Goal: Register for event/course

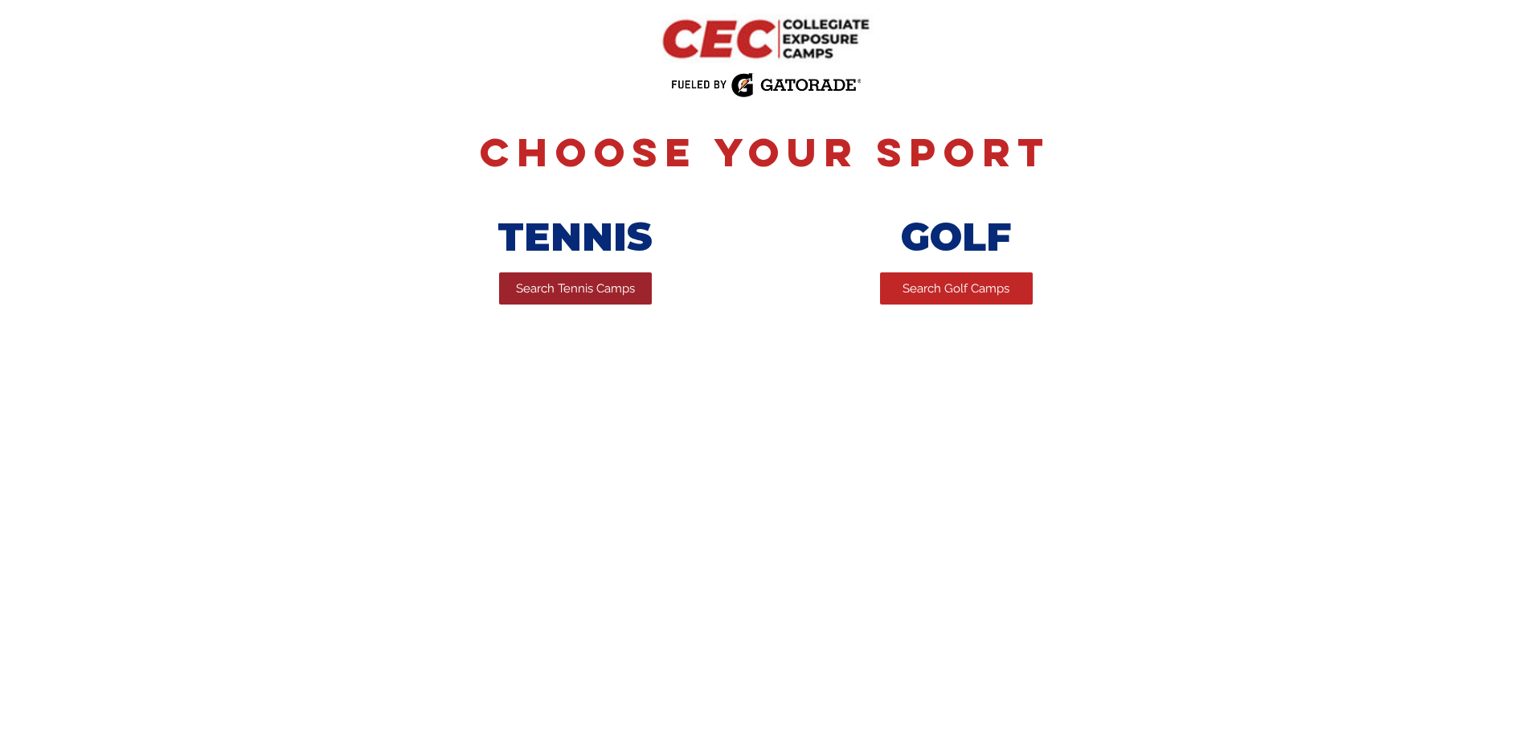
click at [563, 297] on span "Search Tennis Camps" at bounding box center [575, 289] width 119 height 17
click at [574, 295] on span "Search Tennis Camps" at bounding box center [575, 289] width 119 height 17
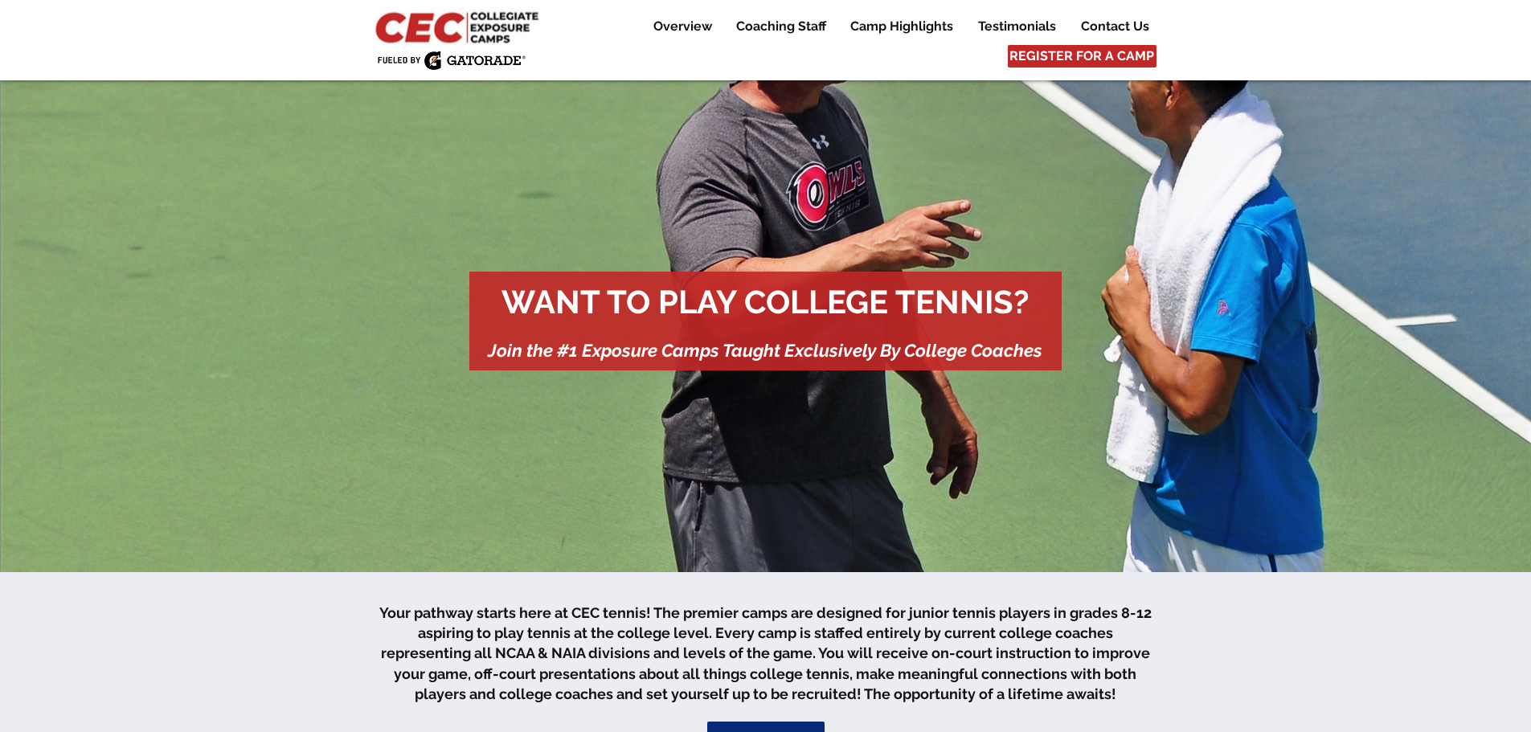
click at [880, 339] on div "main content" at bounding box center [765, 321] width 592 height 99
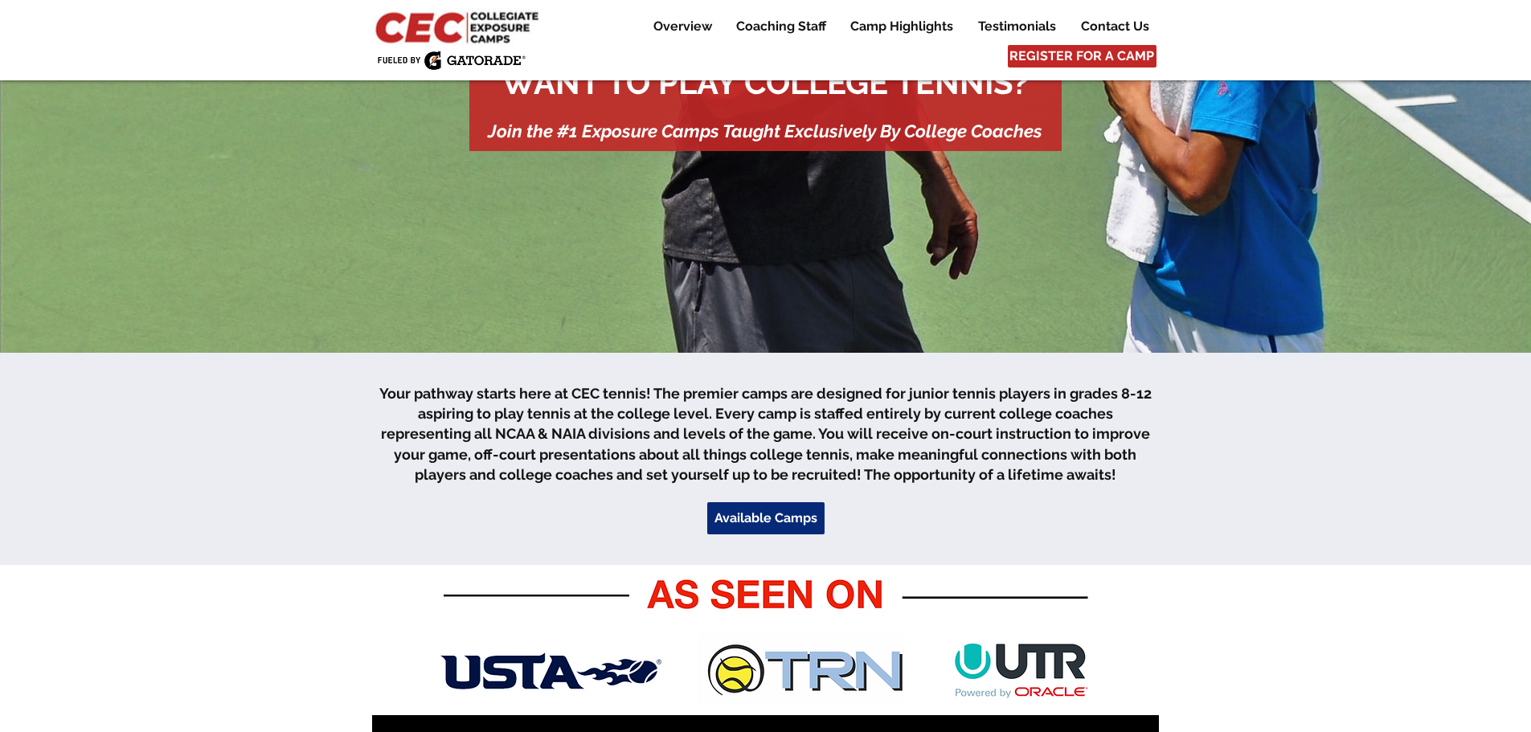
scroll to position [482, 0]
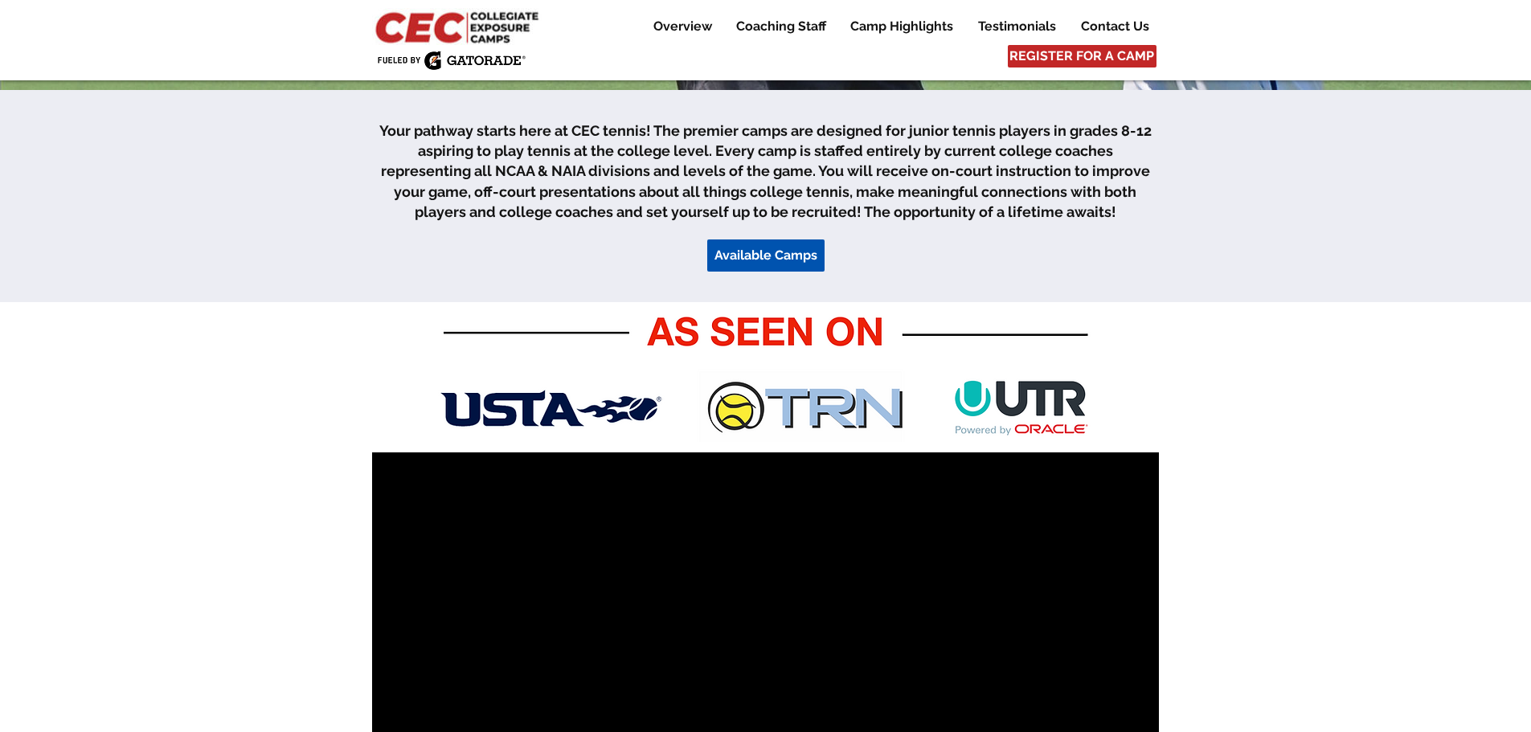
click at [773, 251] on span "Available Camps" at bounding box center [766, 256] width 103 height 18
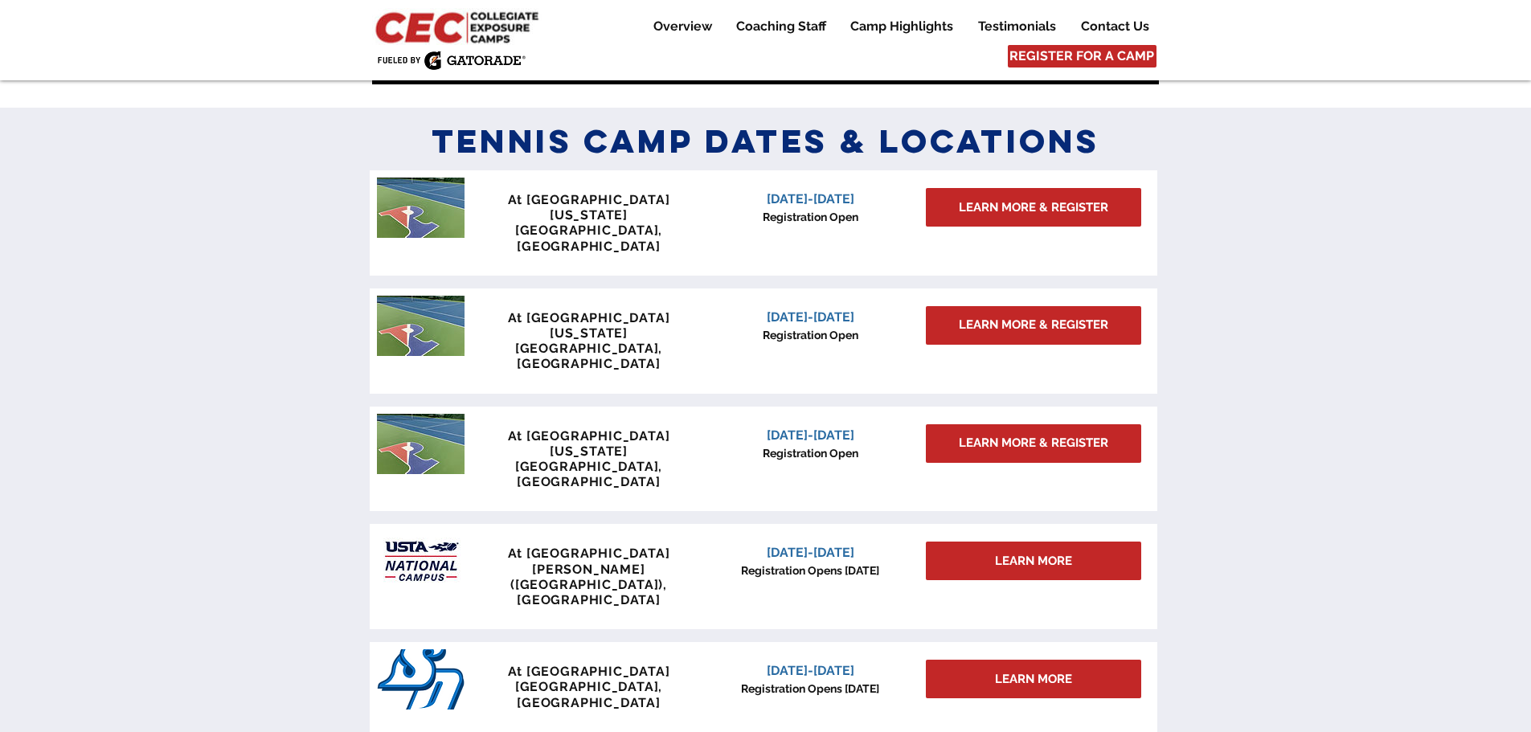
scroll to position [1323, 0]
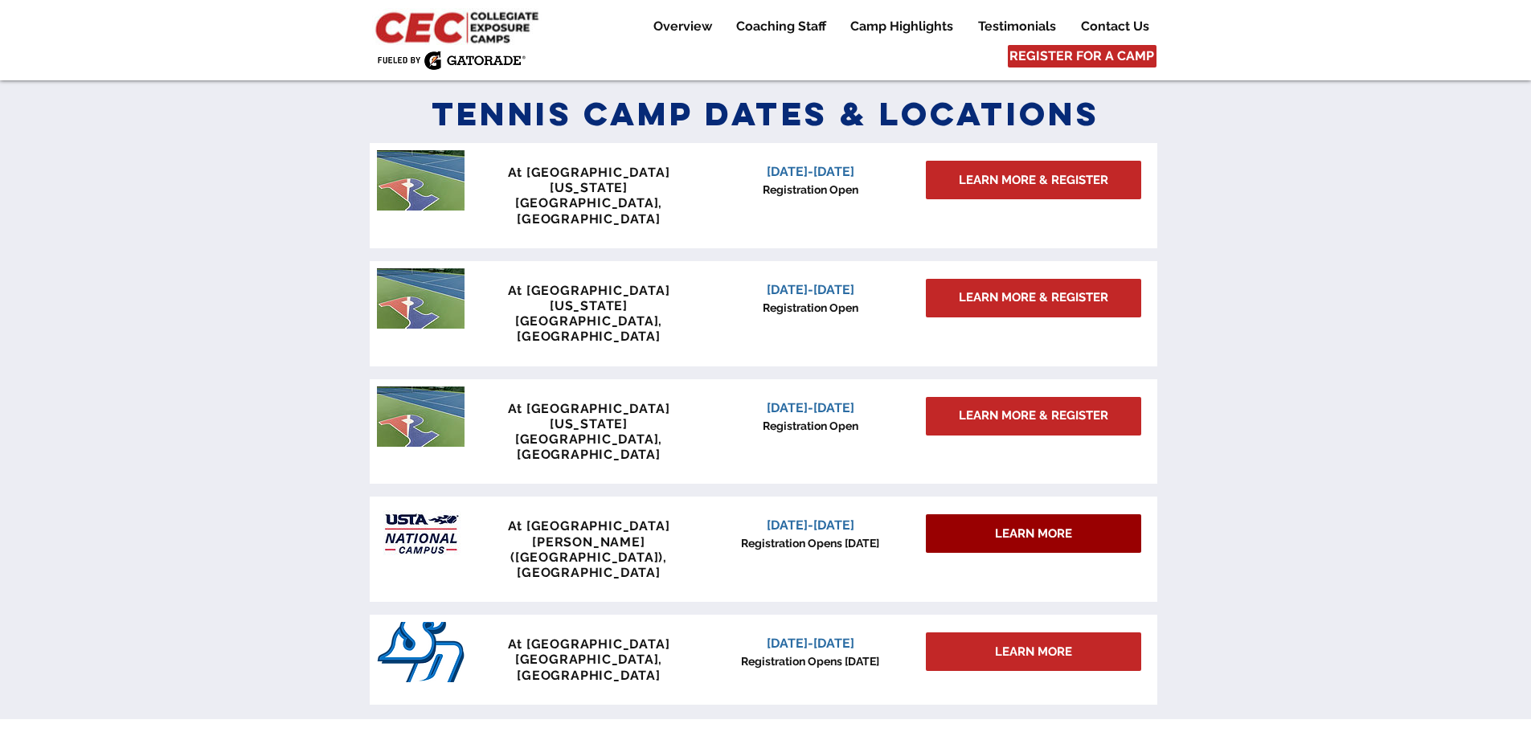
click at [1055, 526] on span "LEARN MORE" at bounding box center [1033, 534] width 77 height 17
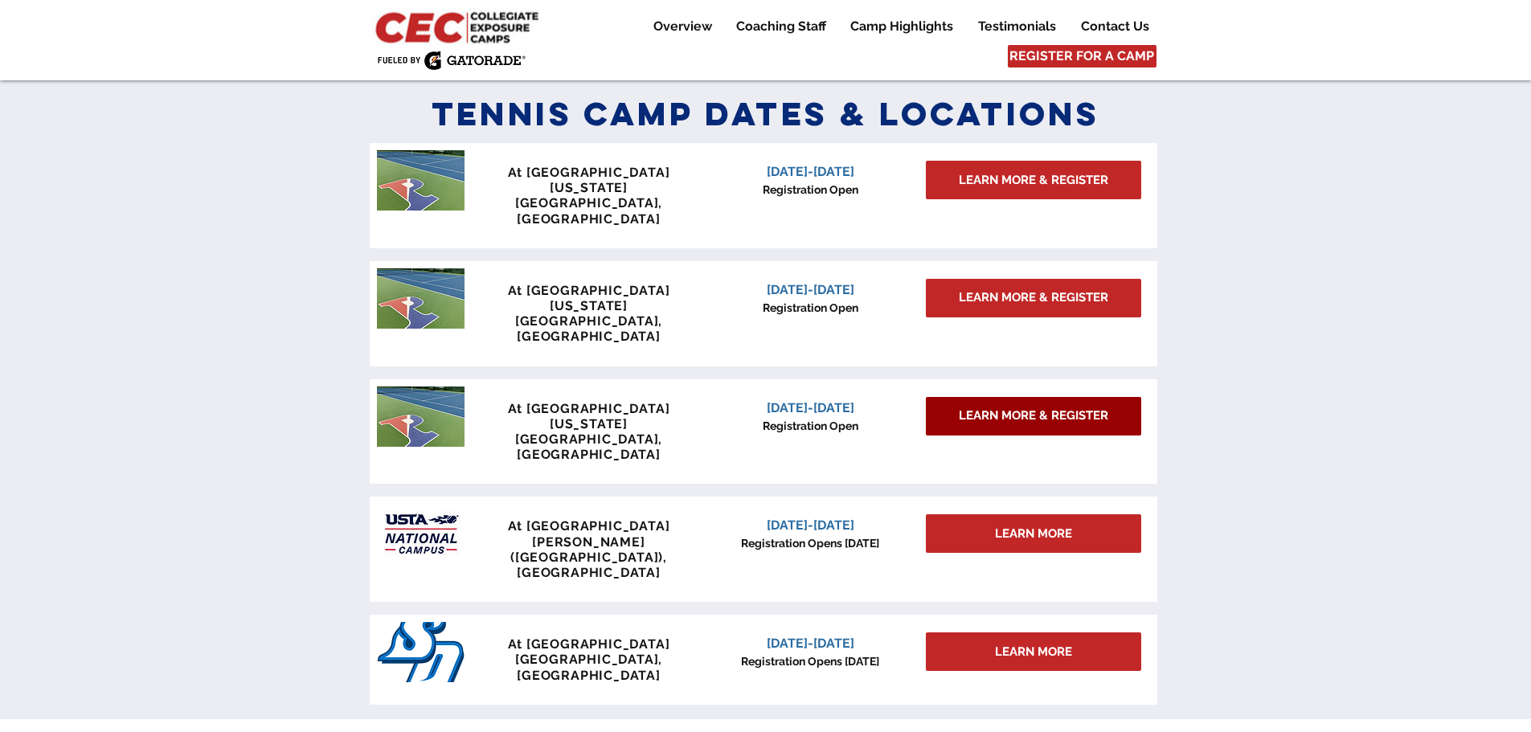
click at [1022, 408] on span "LEARN MORE & REGISTER" at bounding box center [1034, 416] width 150 height 17
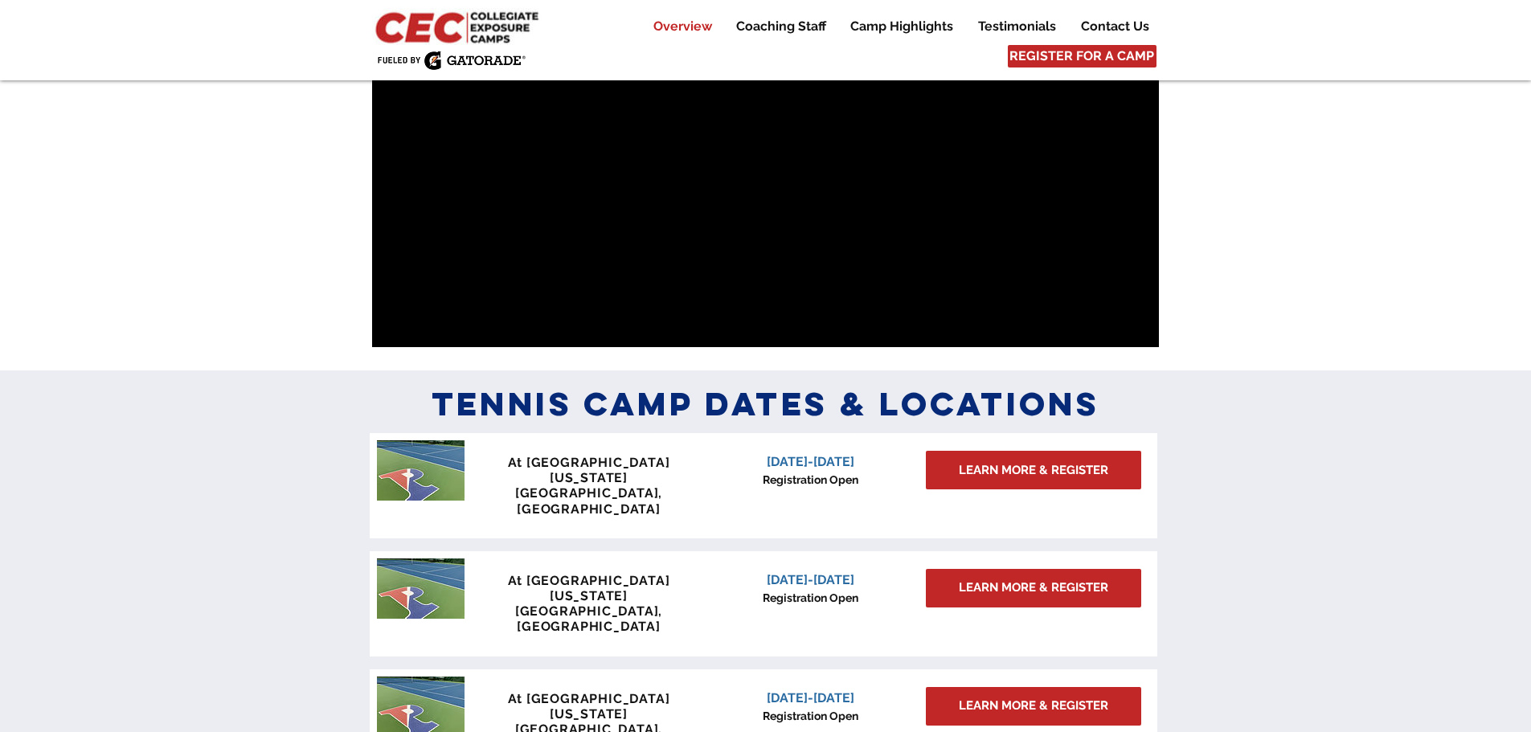
scroll to position [1286, 0]
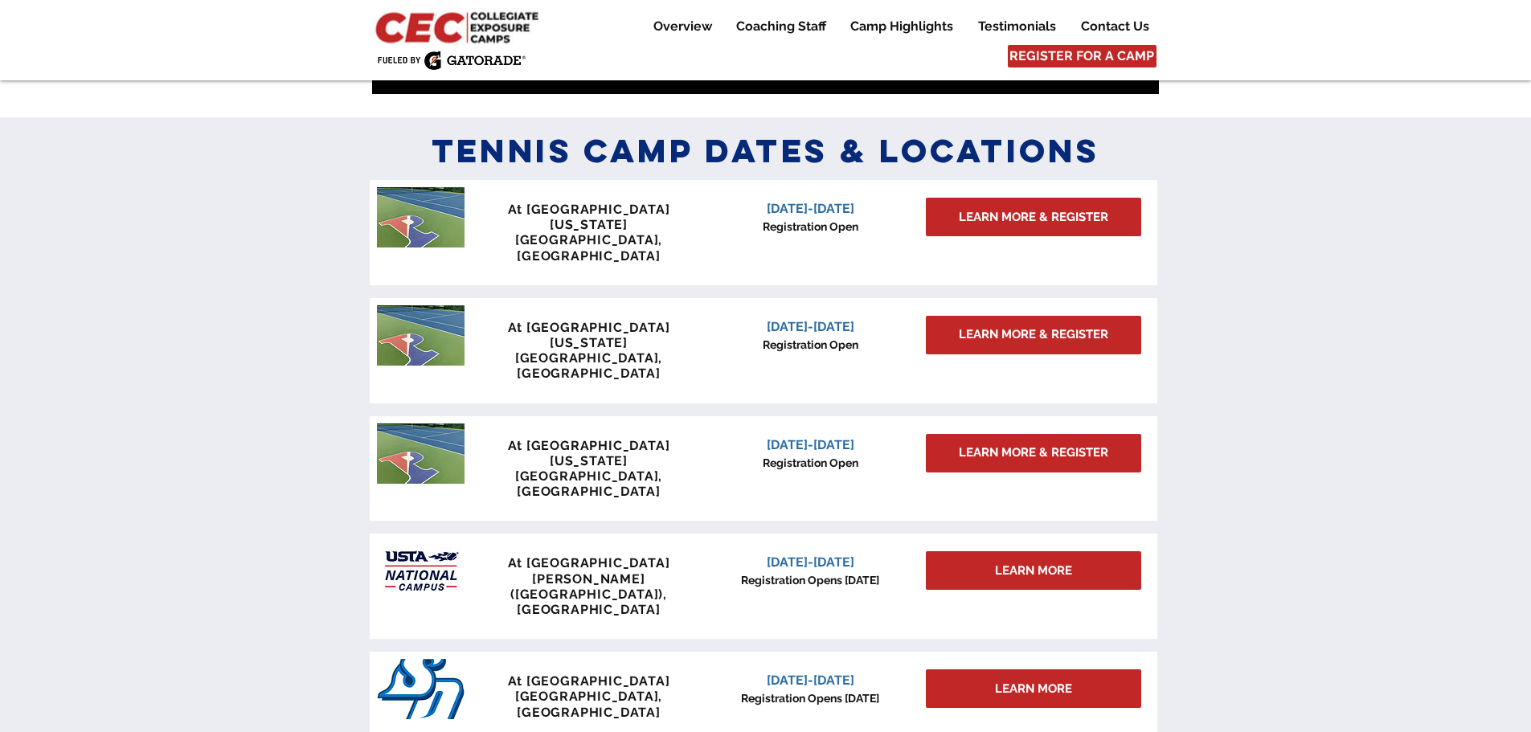
click at [689, 556] on p "At [GEOGRAPHIC_DATA]" at bounding box center [589, 563] width 238 height 15
click at [814, 555] on span "December 6-7, 2025" at bounding box center [811, 562] width 88 height 15
click at [1001, 681] on span "LEARN MORE" at bounding box center [1033, 689] width 77 height 17
click at [1027, 563] on span "LEARN MORE" at bounding box center [1033, 571] width 77 height 17
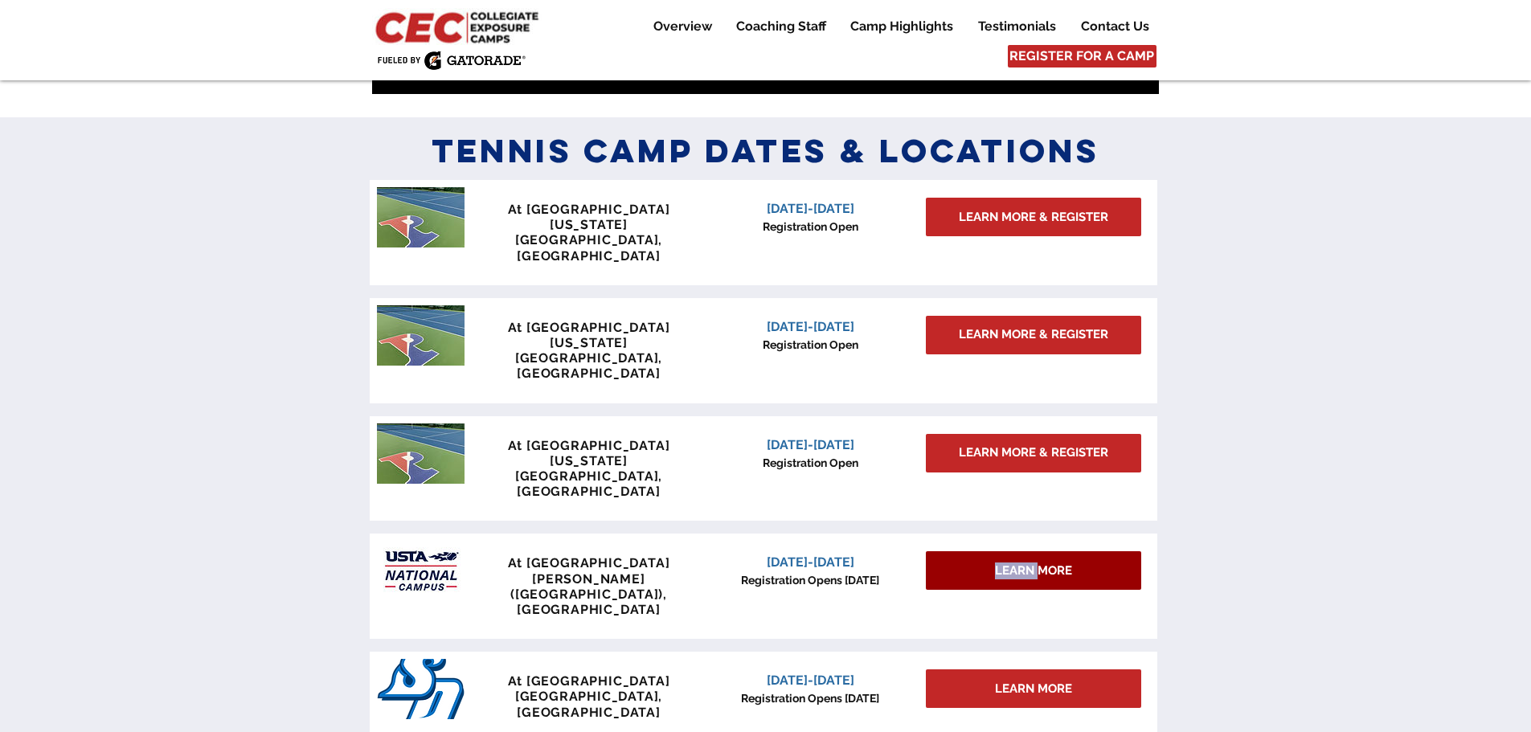
click at [1027, 563] on span "LEARN MORE" at bounding box center [1033, 571] width 77 height 17
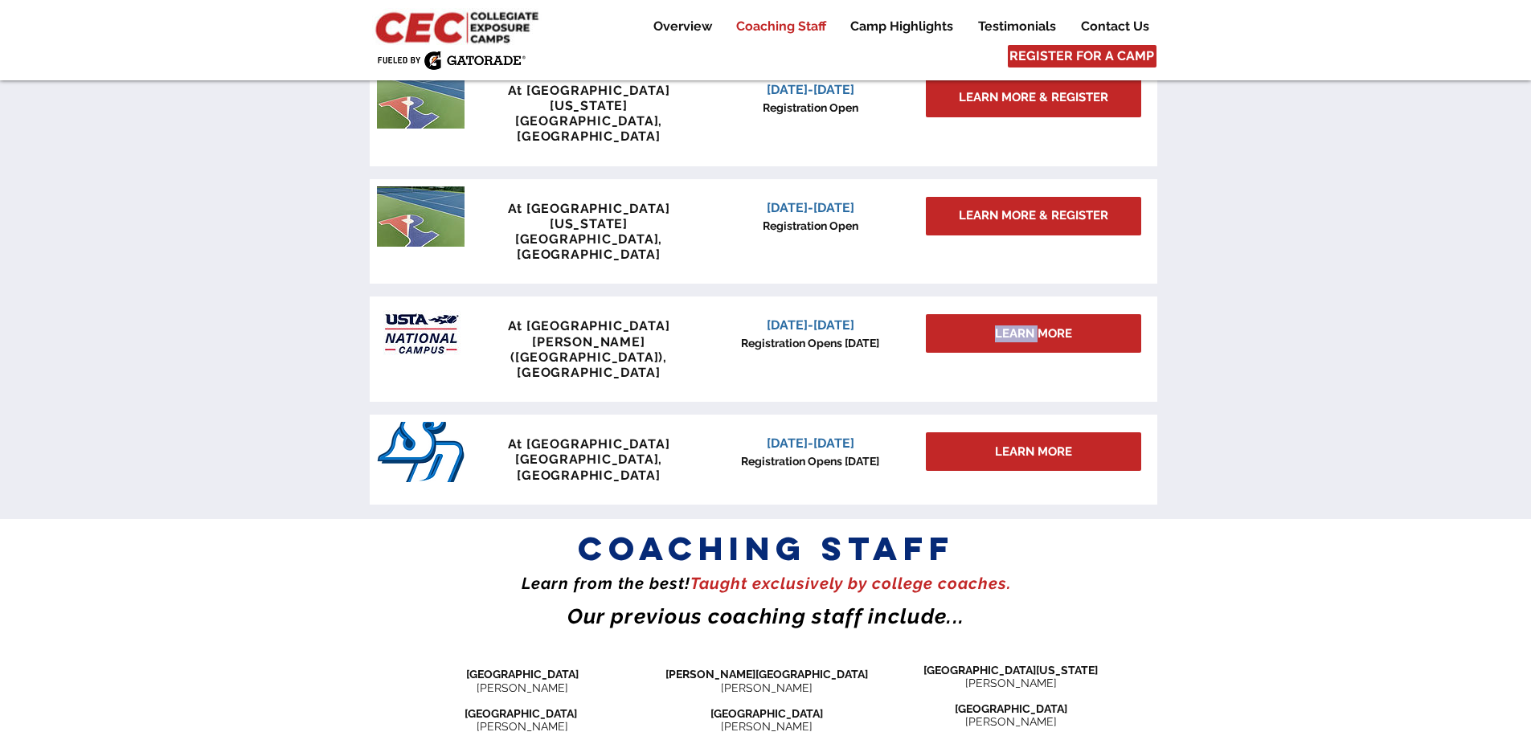
scroll to position [1367, 0]
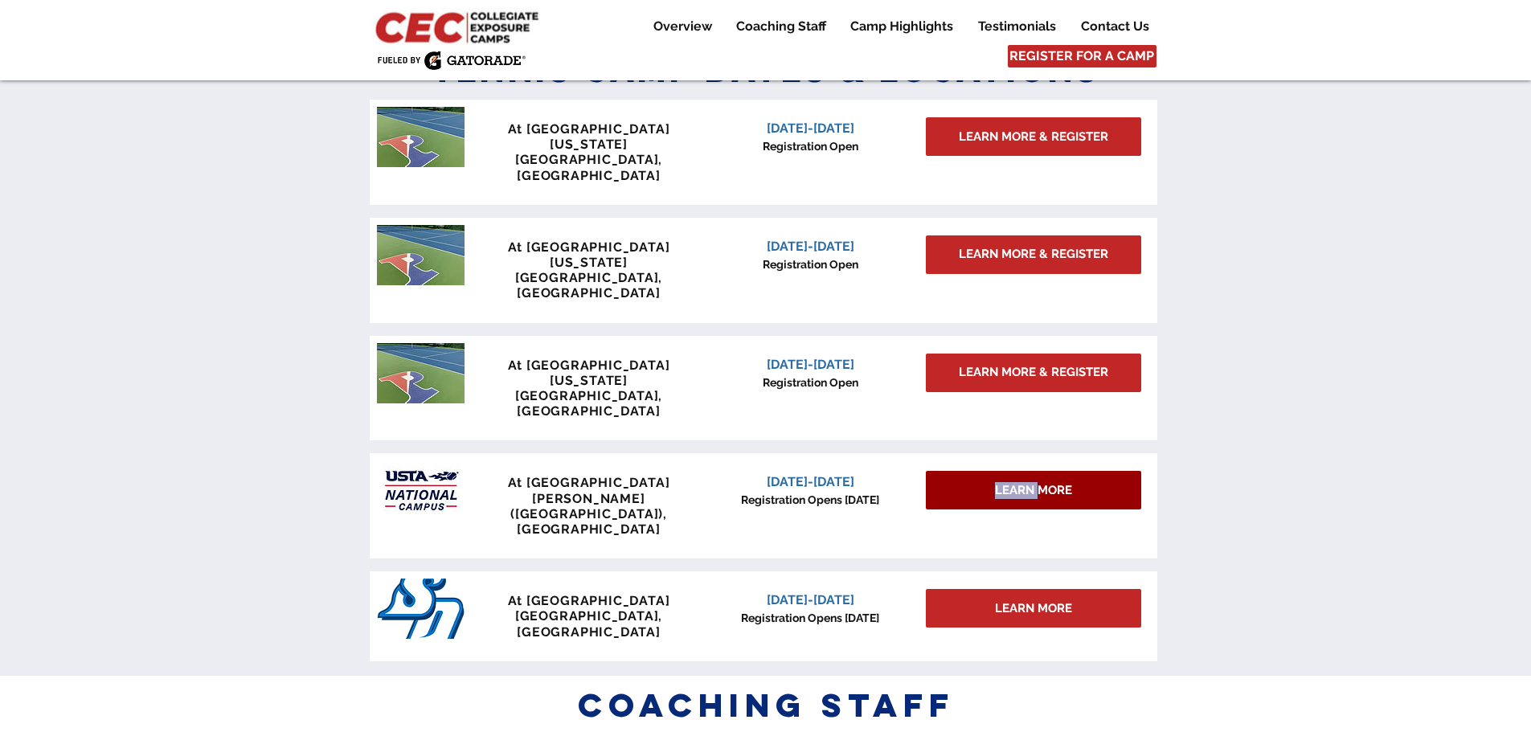
click at [1031, 482] on span "LEARN MORE" at bounding box center [1033, 490] width 77 height 17
click at [1030, 482] on span "LEARN MORE" at bounding box center [1033, 490] width 77 height 17
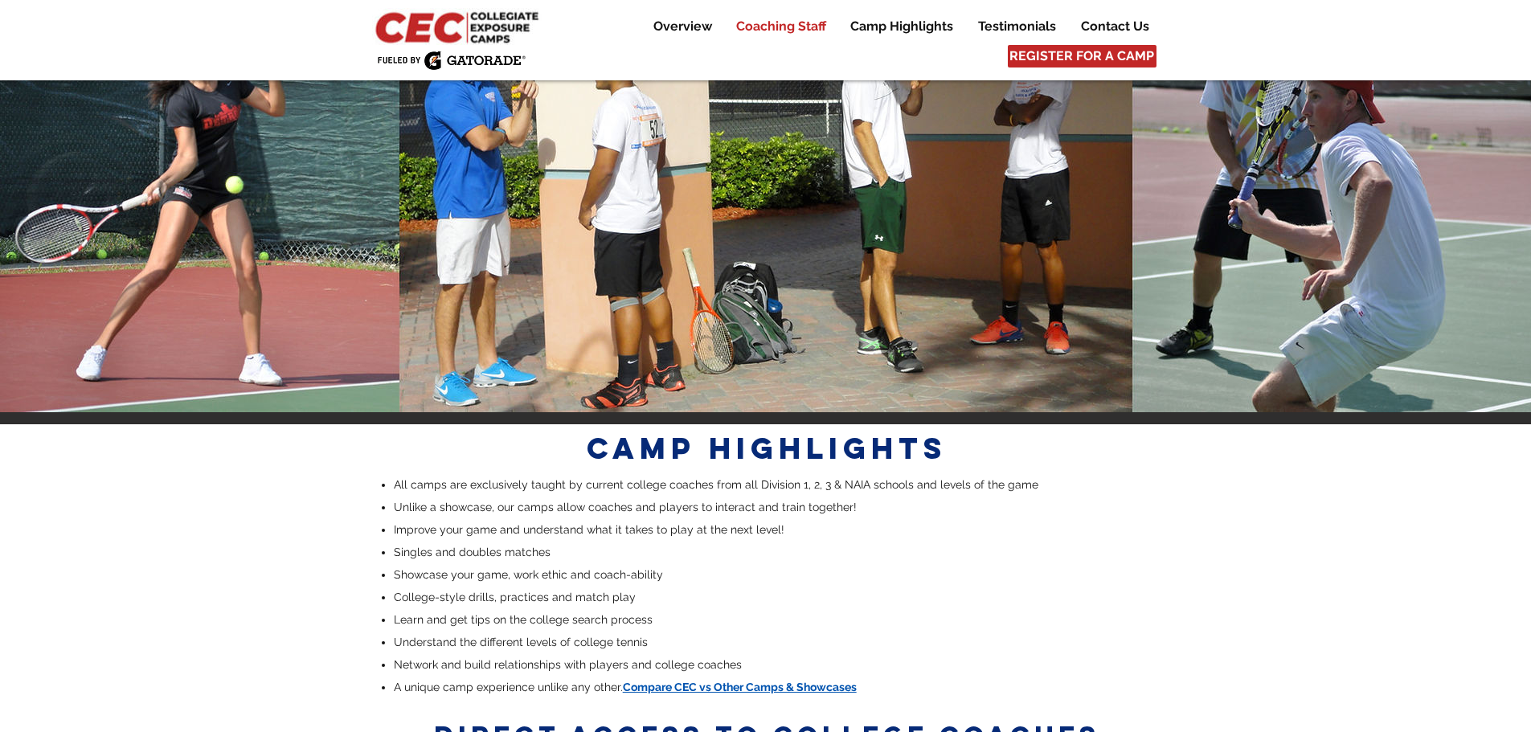
scroll to position [3055, 0]
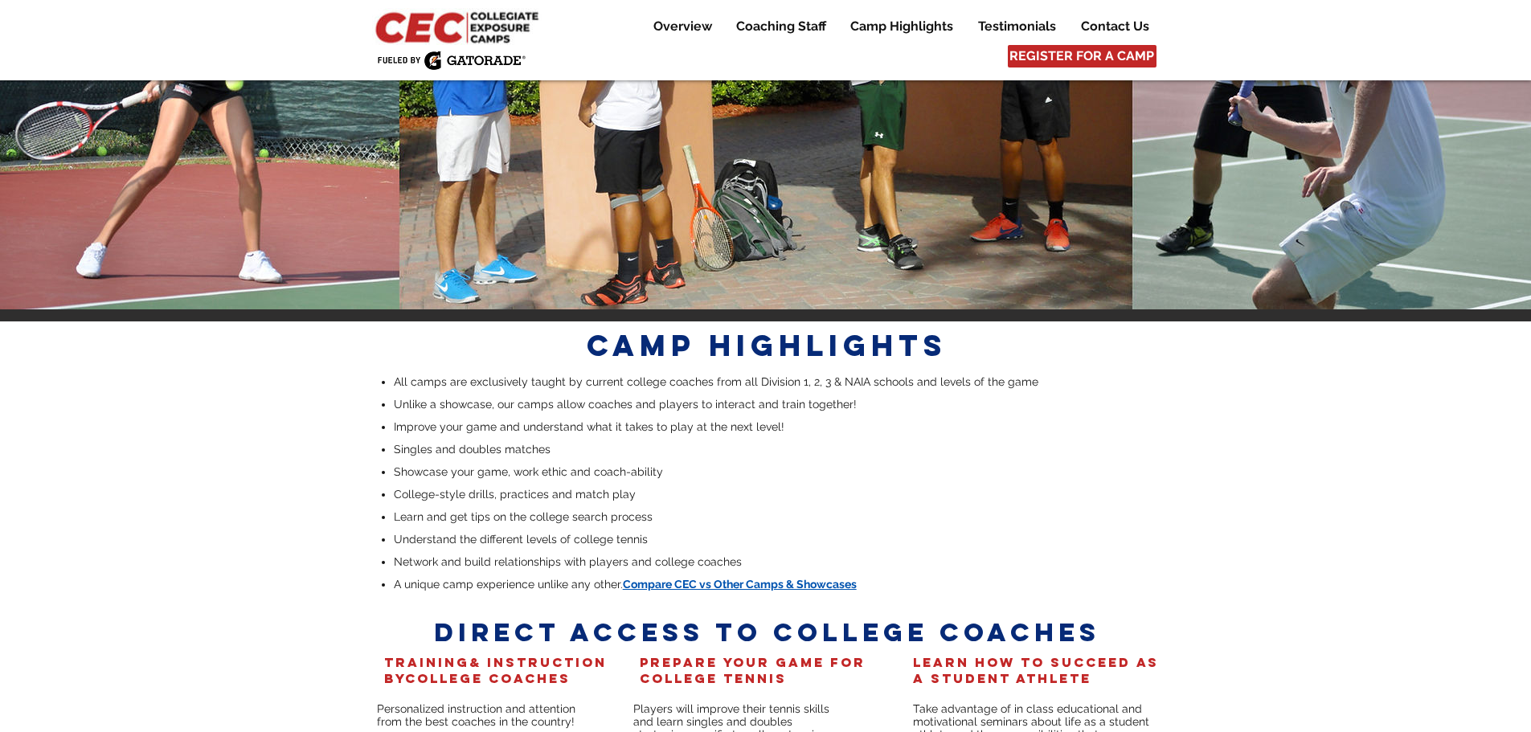
click at [297, 496] on div at bounding box center [765, 632] width 1531 height 621
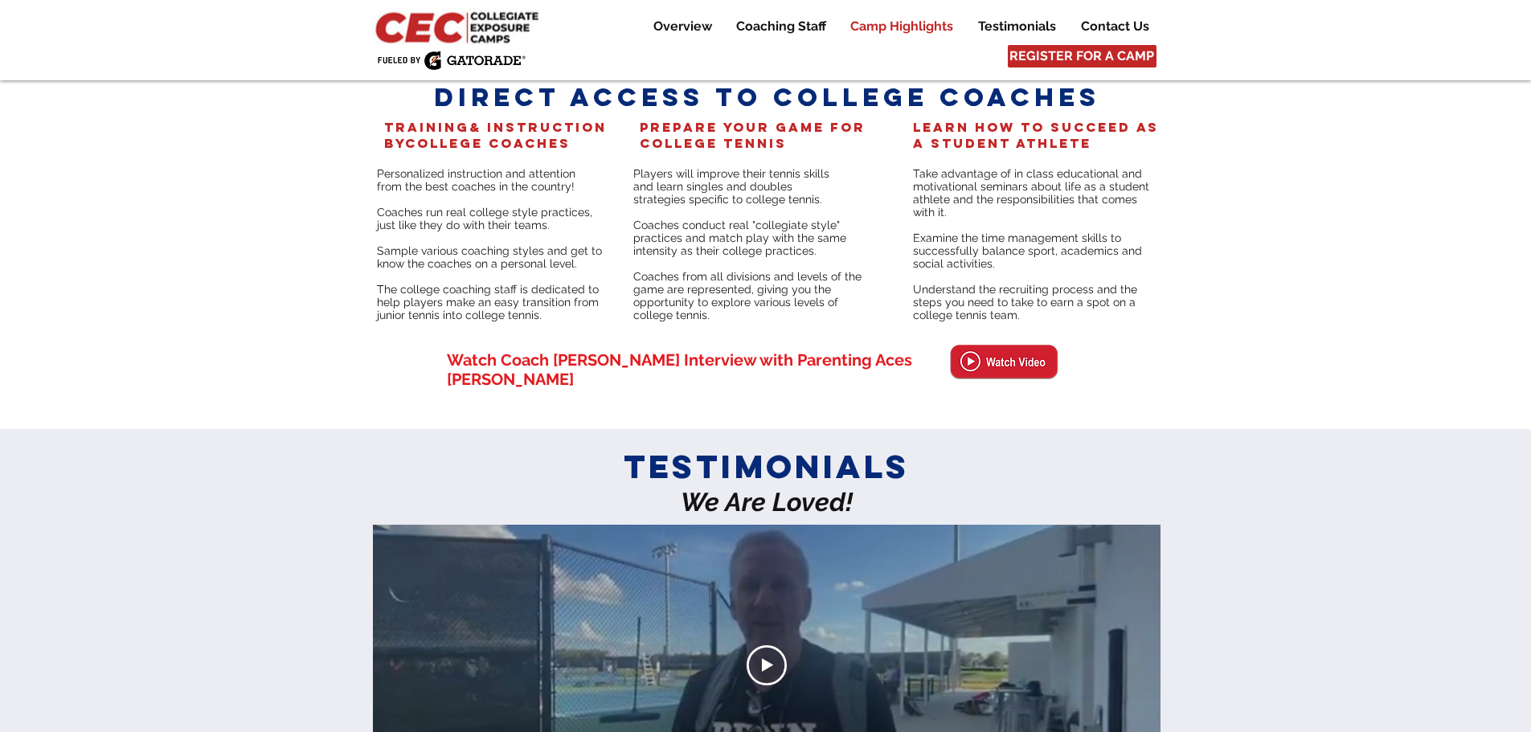
scroll to position [3859, 0]
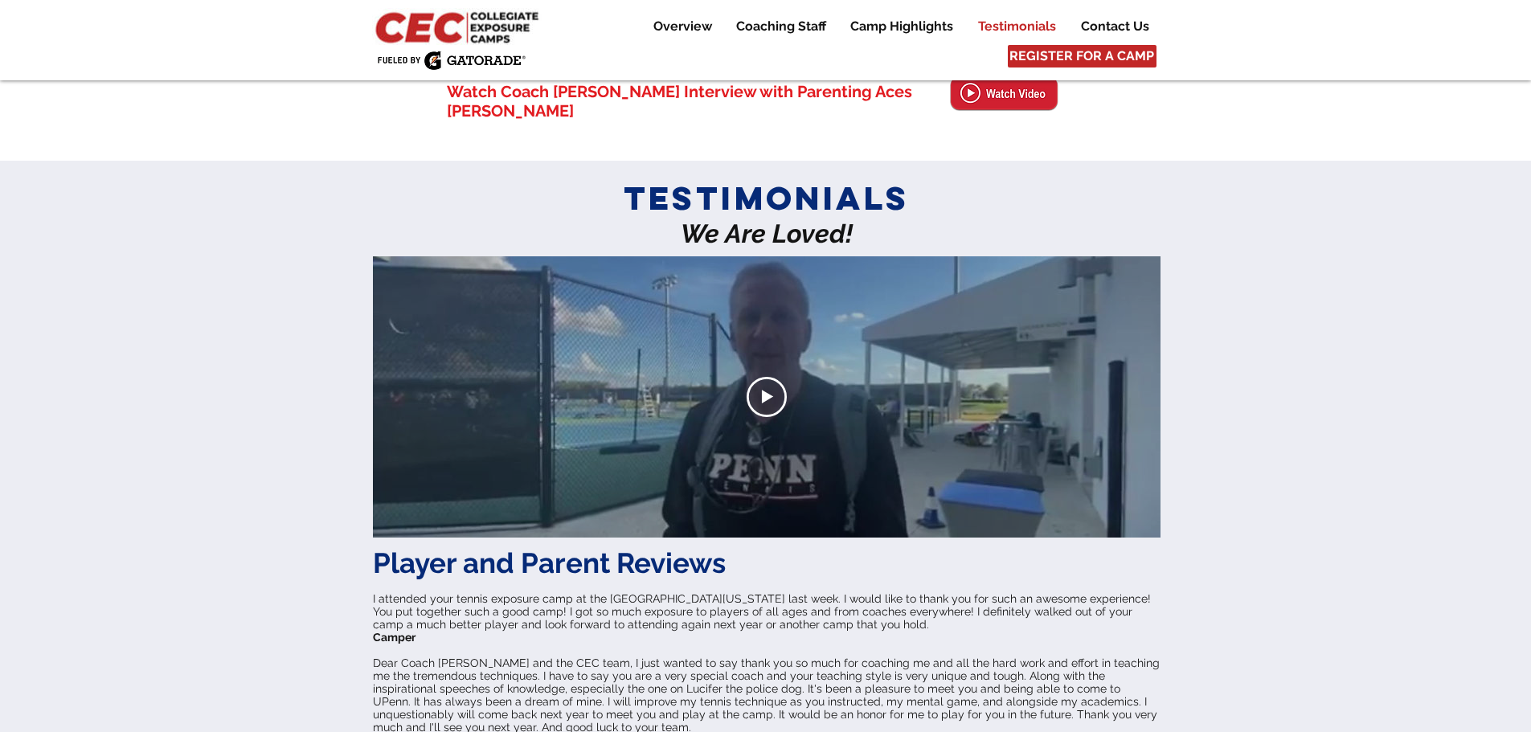
click at [660, 657] on span "Dear Coach [PERSON_NAME] and the CEC team, I just wanted to say thank you so mu…" at bounding box center [766, 695] width 787 height 77
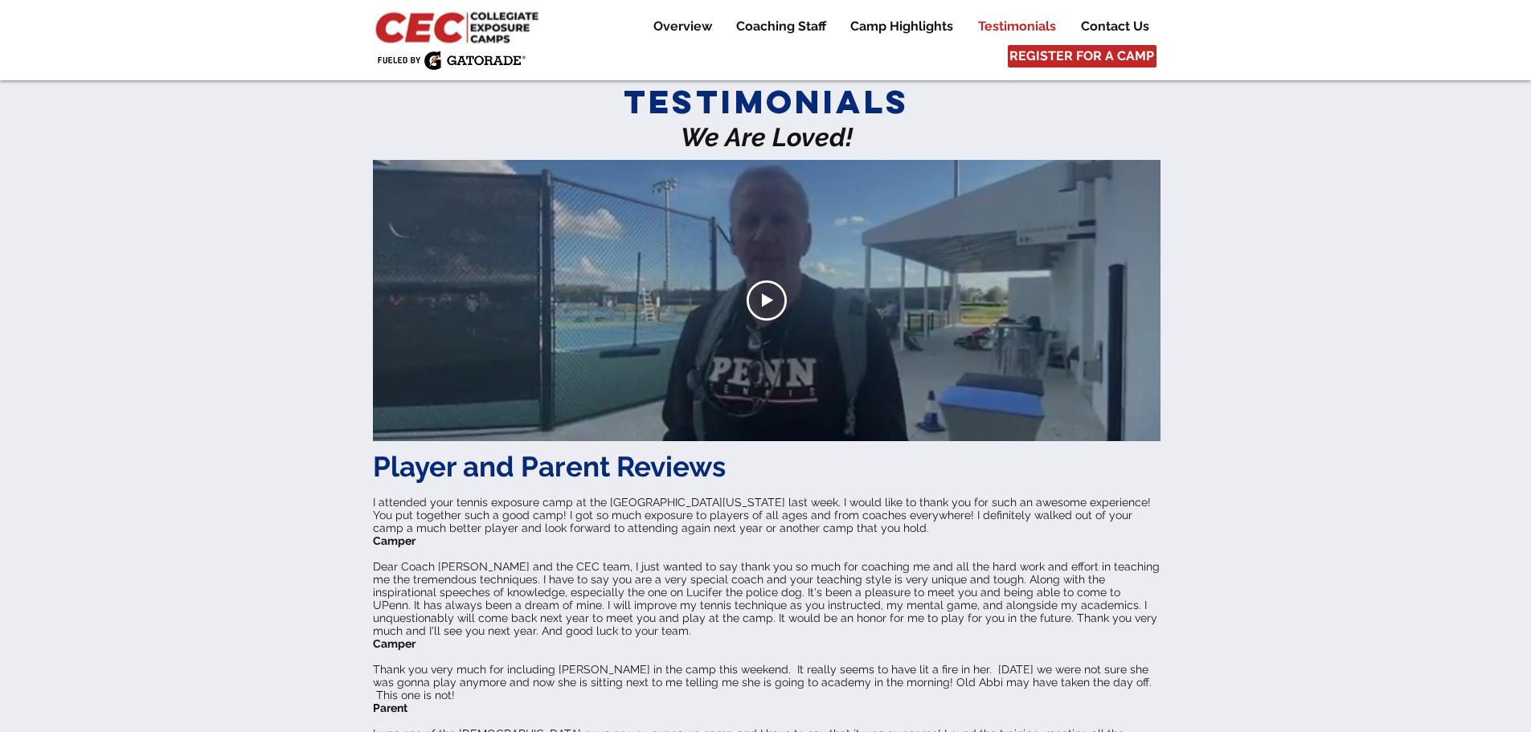
scroll to position [4100, 0]
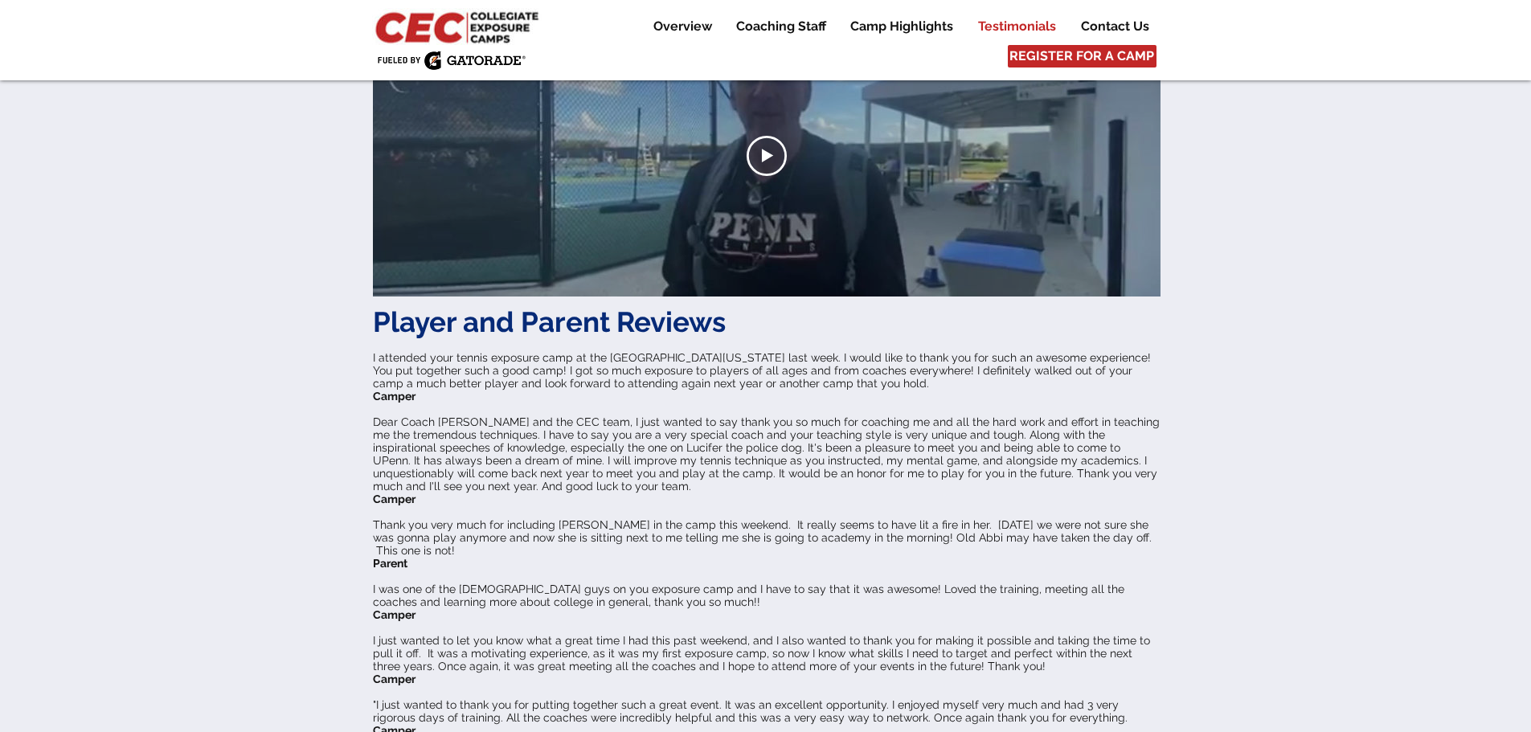
click at [822, 634] on span "I just wanted to let you know what a great time I had this past weekend, and I …" at bounding box center [761, 653] width 777 height 39
click at [609, 583] on span "I was one of the [DEMOGRAPHIC_DATA] guys on you exposure camp and I have to say…" at bounding box center [749, 596] width 752 height 26
click at [481, 583] on span "I was one of the [DEMOGRAPHIC_DATA] guys on you exposure camp and I have to say…" at bounding box center [749, 596] width 752 height 26
click at [630, 583] on span "I was one of the [DEMOGRAPHIC_DATA] guys on you exposure camp and I have to say…" at bounding box center [749, 596] width 752 height 26
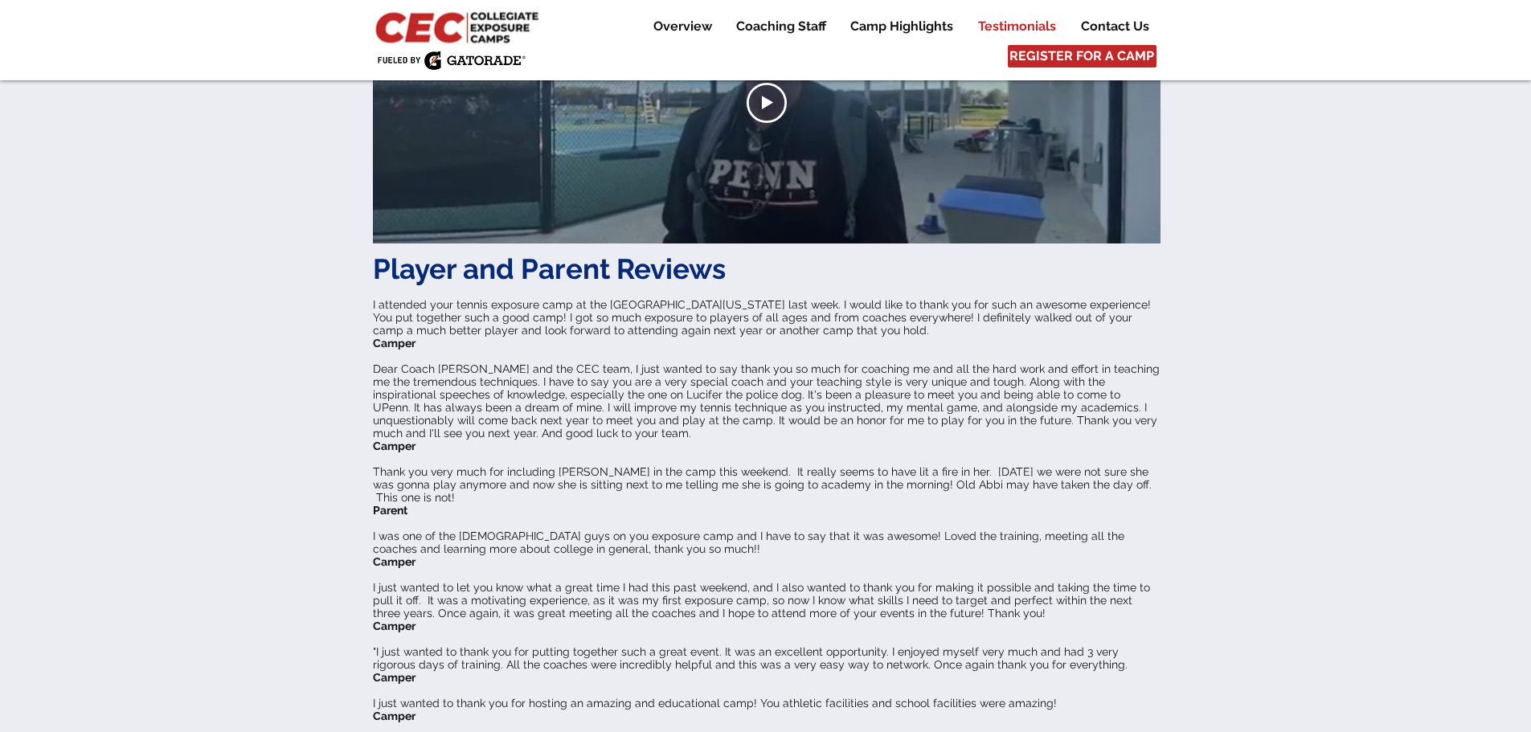
scroll to position [4180, 0]
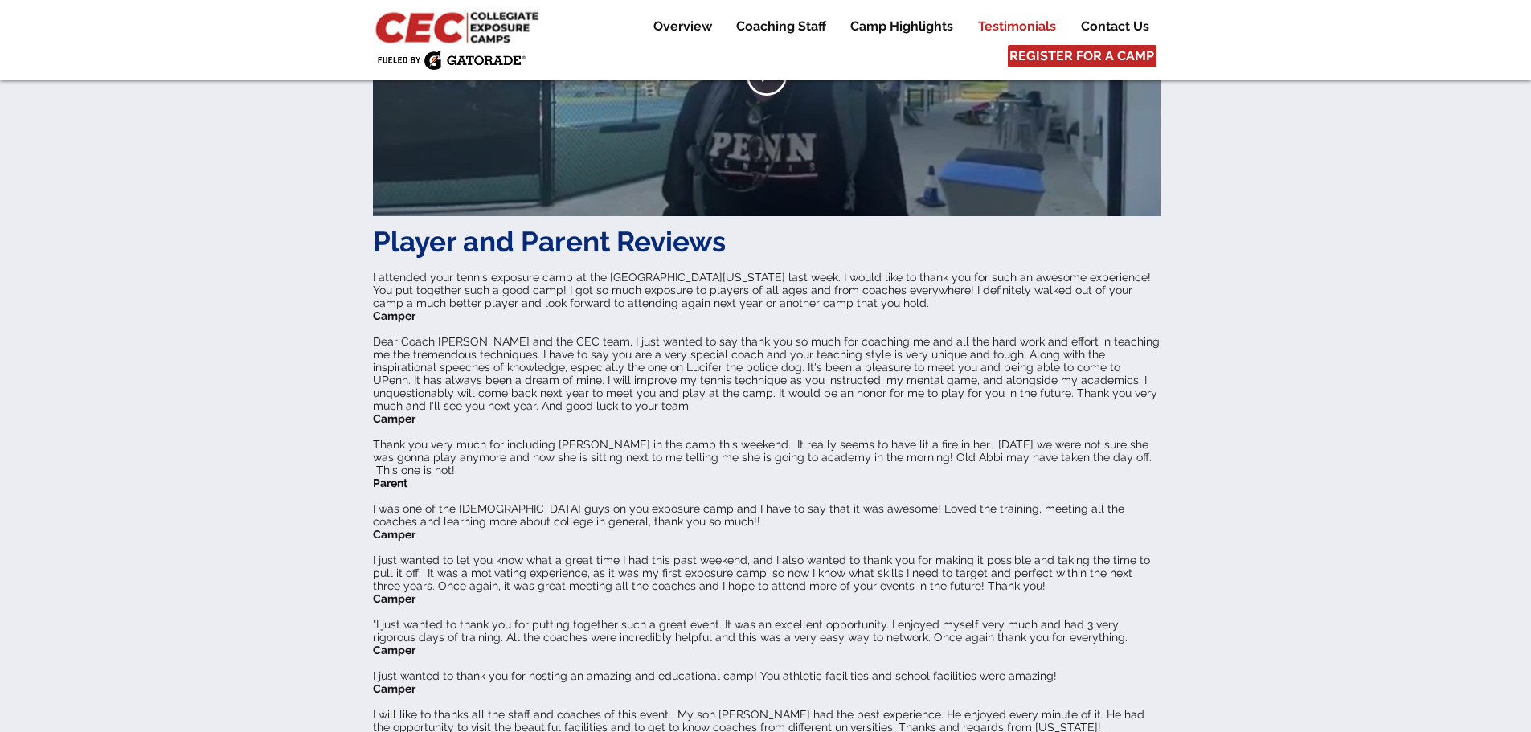
click at [717, 554] on span "I just wanted to let you know what a great time I had this past weekend, and I …" at bounding box center [761, 573] width 777 height 39
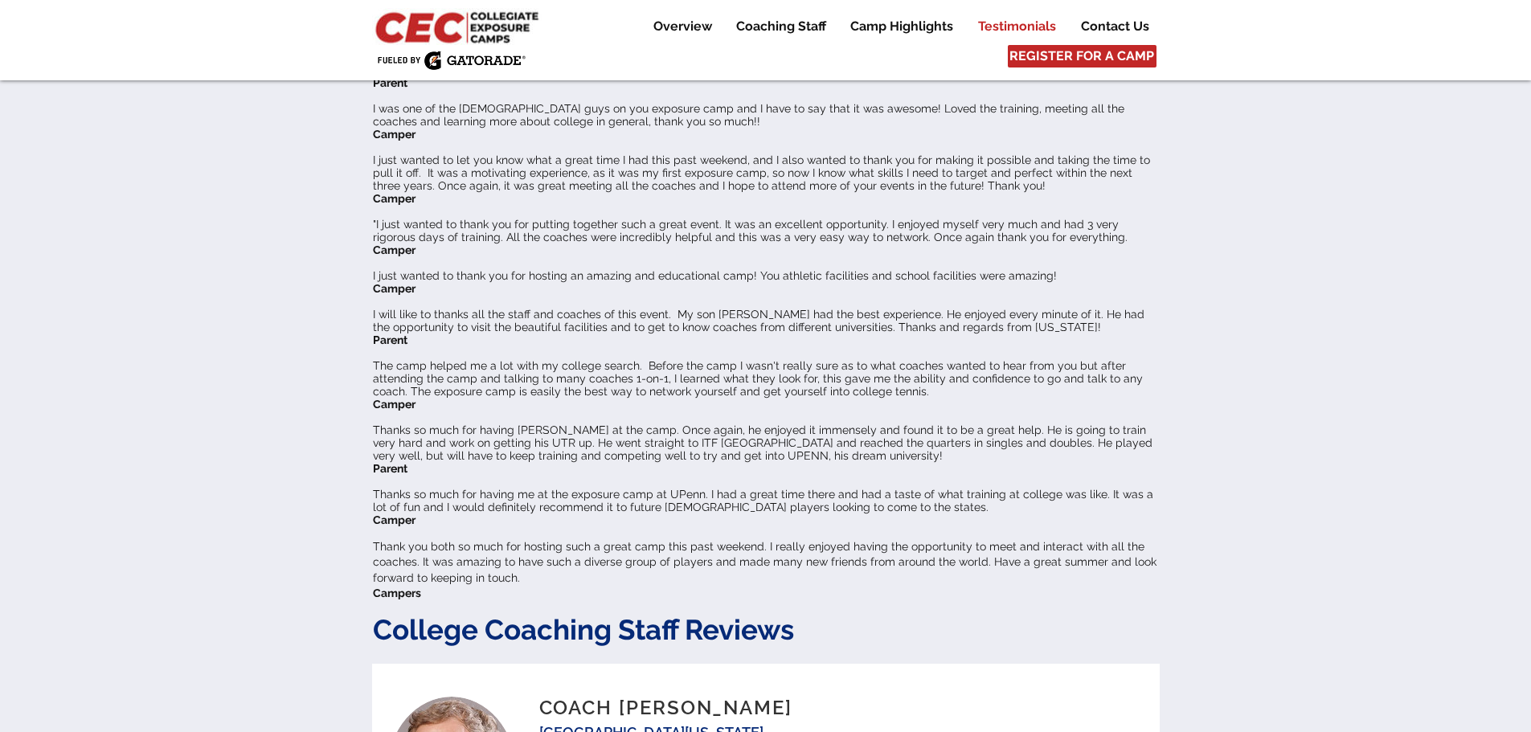
scroll to position [4824, 0]
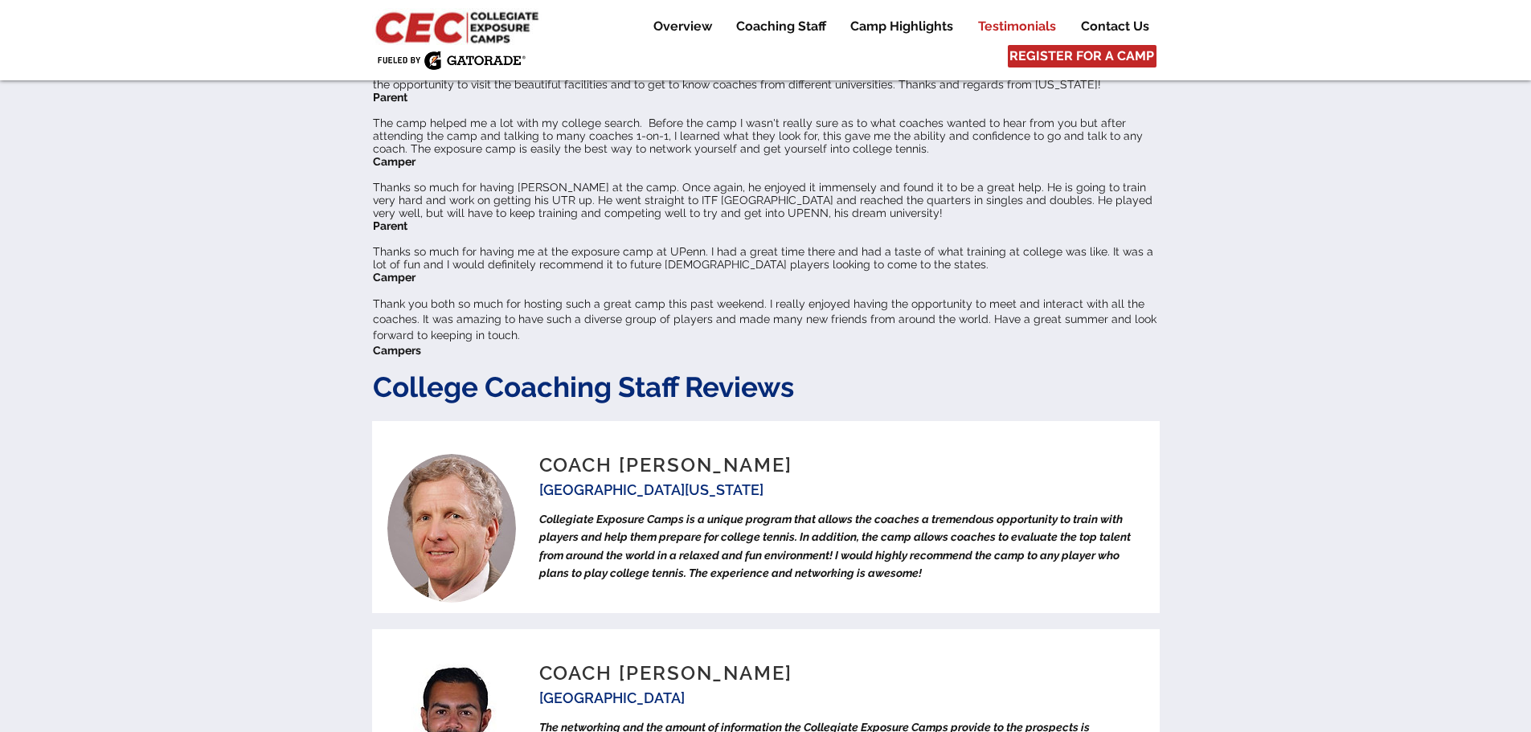
click at [678, 513] on span "Collegiate Exposure Camps is a unique program that allows the coaches a tremend…" at bounding box center [835, 546] width 592 height 67
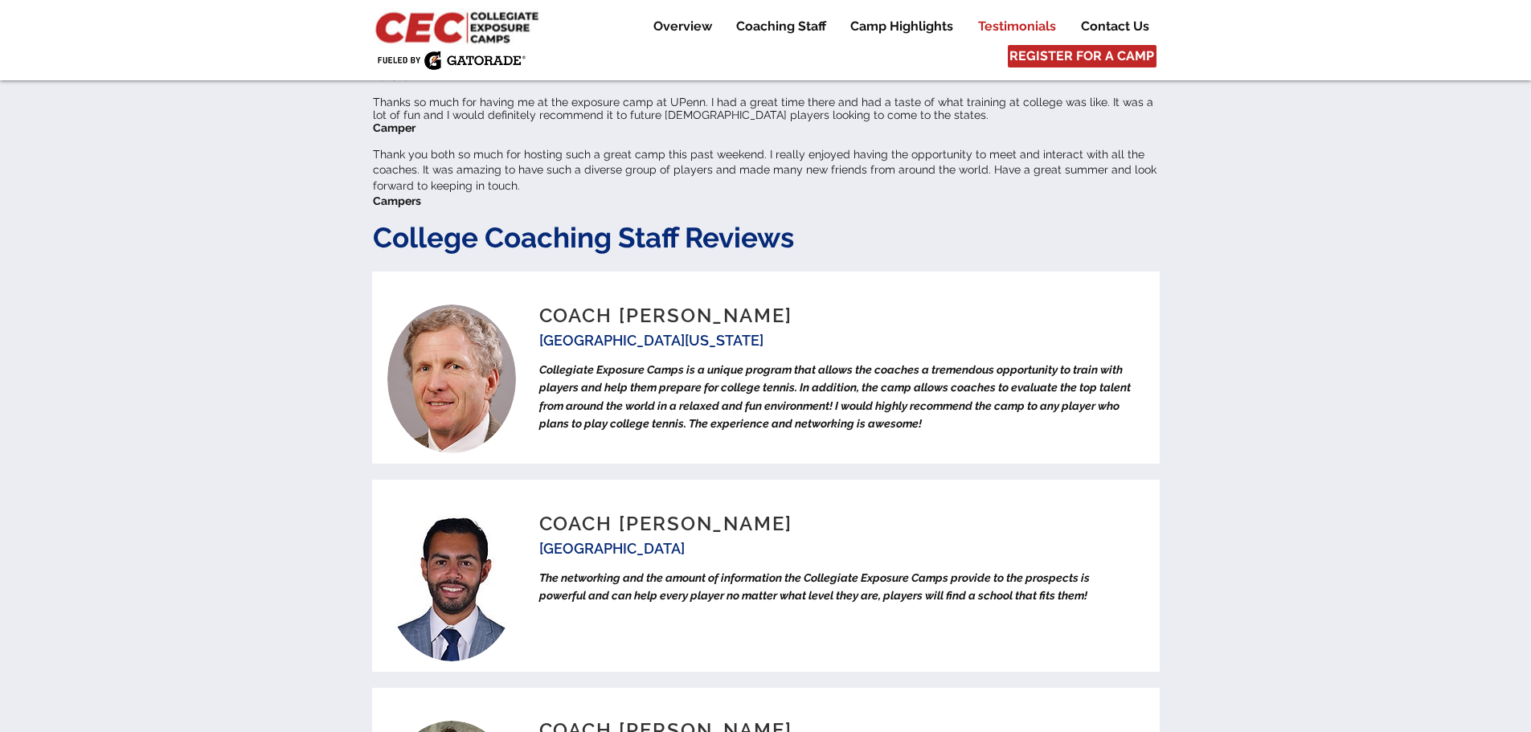
scroll to position [4984, 0]
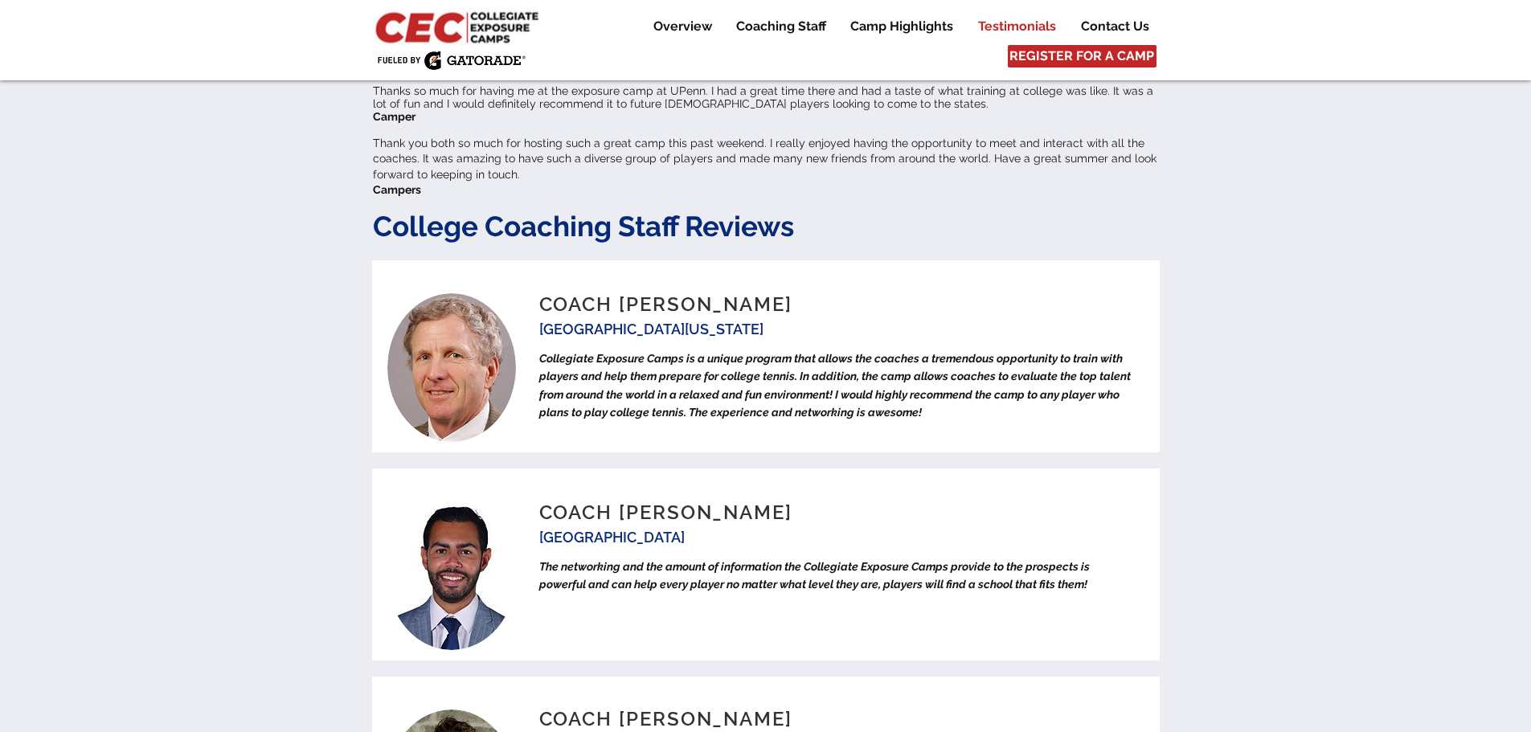
click at [821, 560] on span "The networking and the amount of information the Collegiate Exposure Camps prov…" at bounding box center [814, 575] width 551 height 31
click at [756, 560] on span "The networking and the amount of information the Collegiate Exposure Camps prov…" at bounding box center [814, 575] width 551 height 31
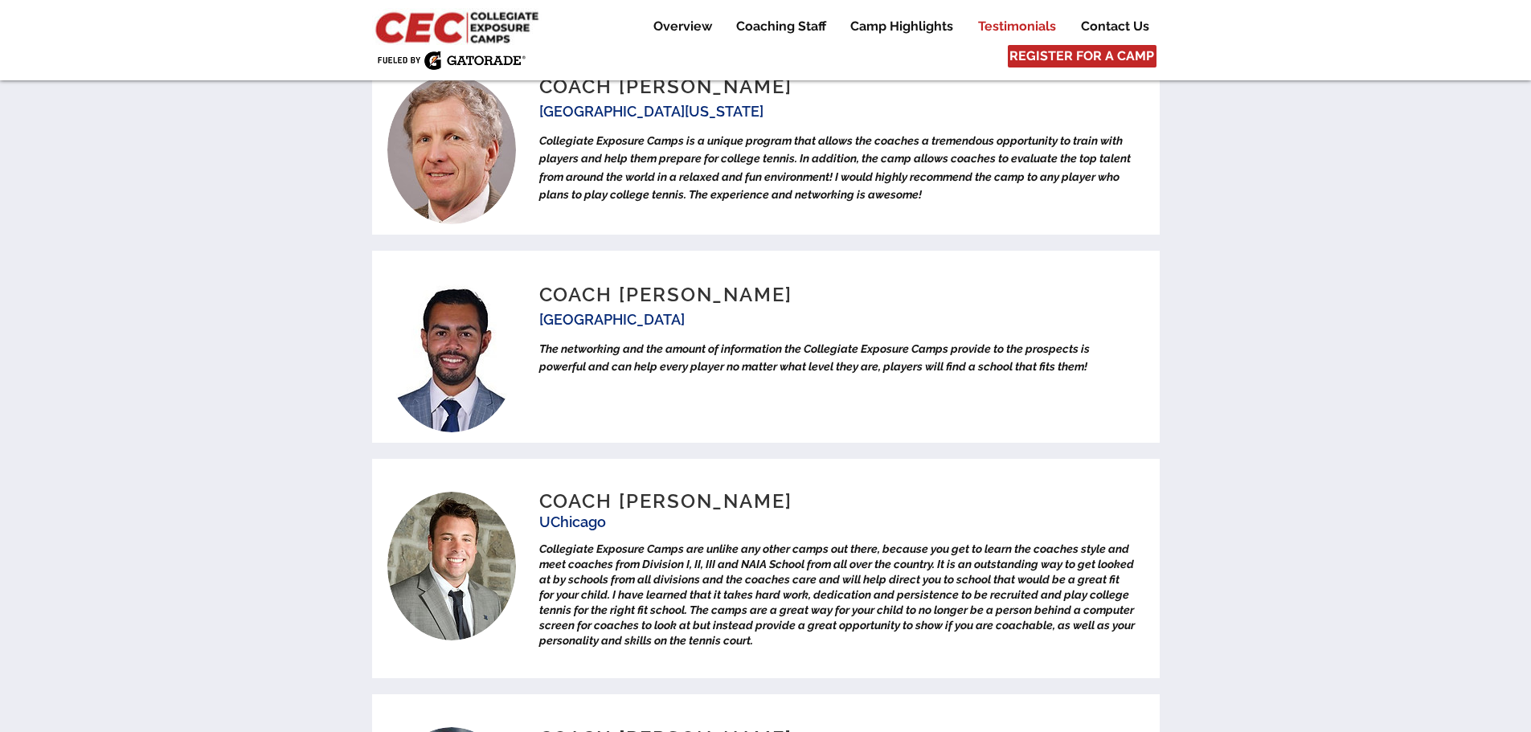
scroll to position [5226, 0]
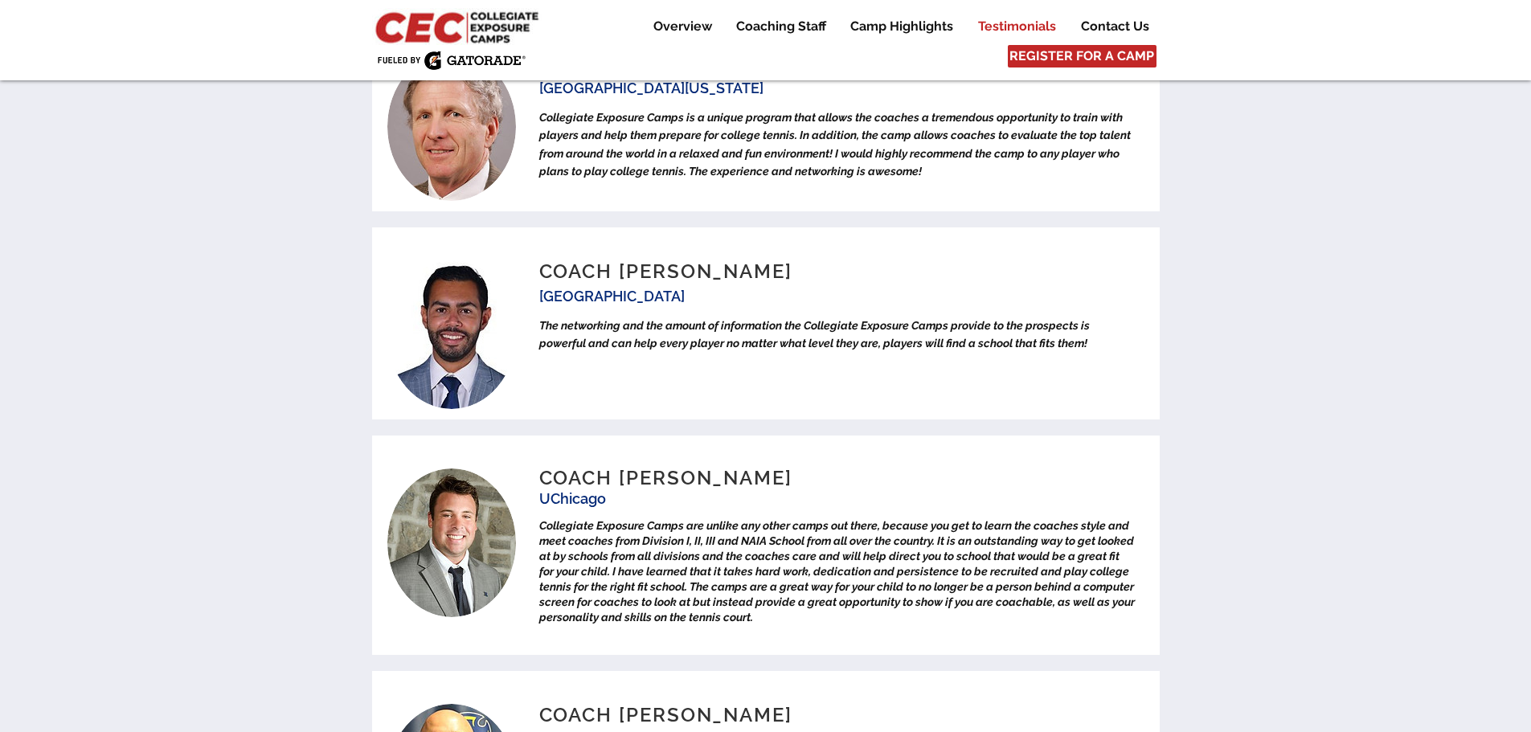
click at [642, 519] on span "Collegiate Exposure Camps are unlike any other camps out there, because you get…" at bounding box center [837, 571] width 596 height 105
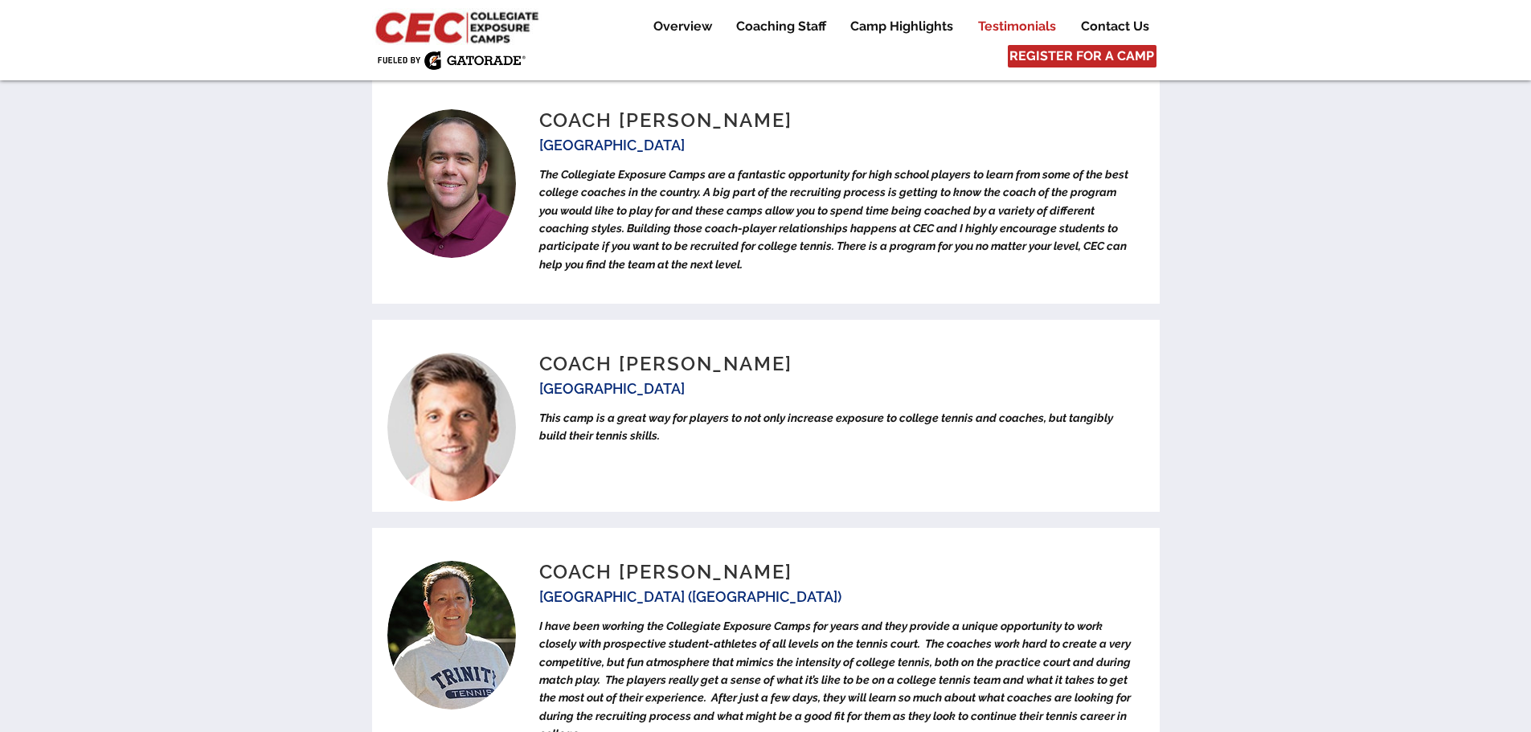
scroll to position [6190, 0]
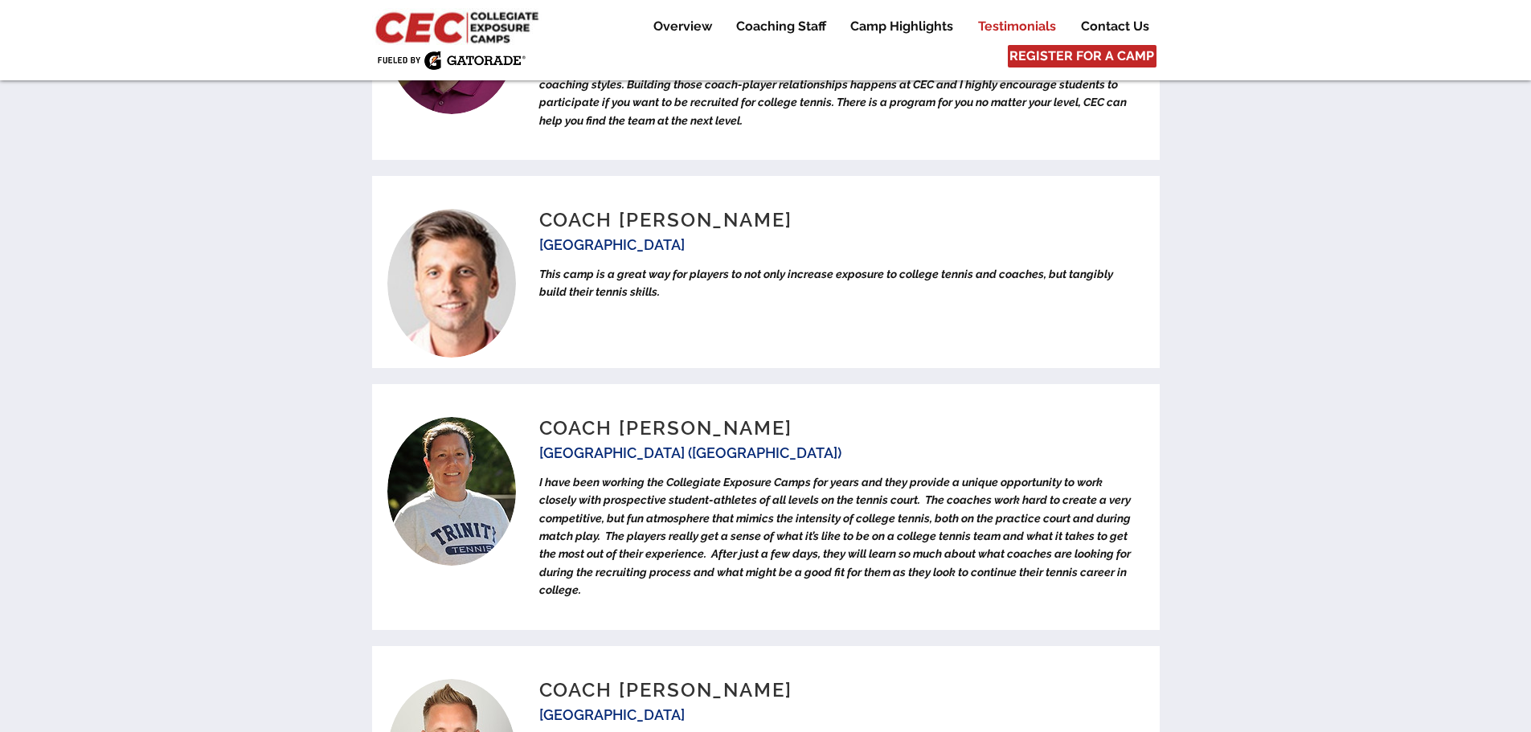
click at [769, 476] on span "I have been working the Collegiate Exposure Camps for years and they provide a …" at bounding box center [835, 536] width 592 height 121
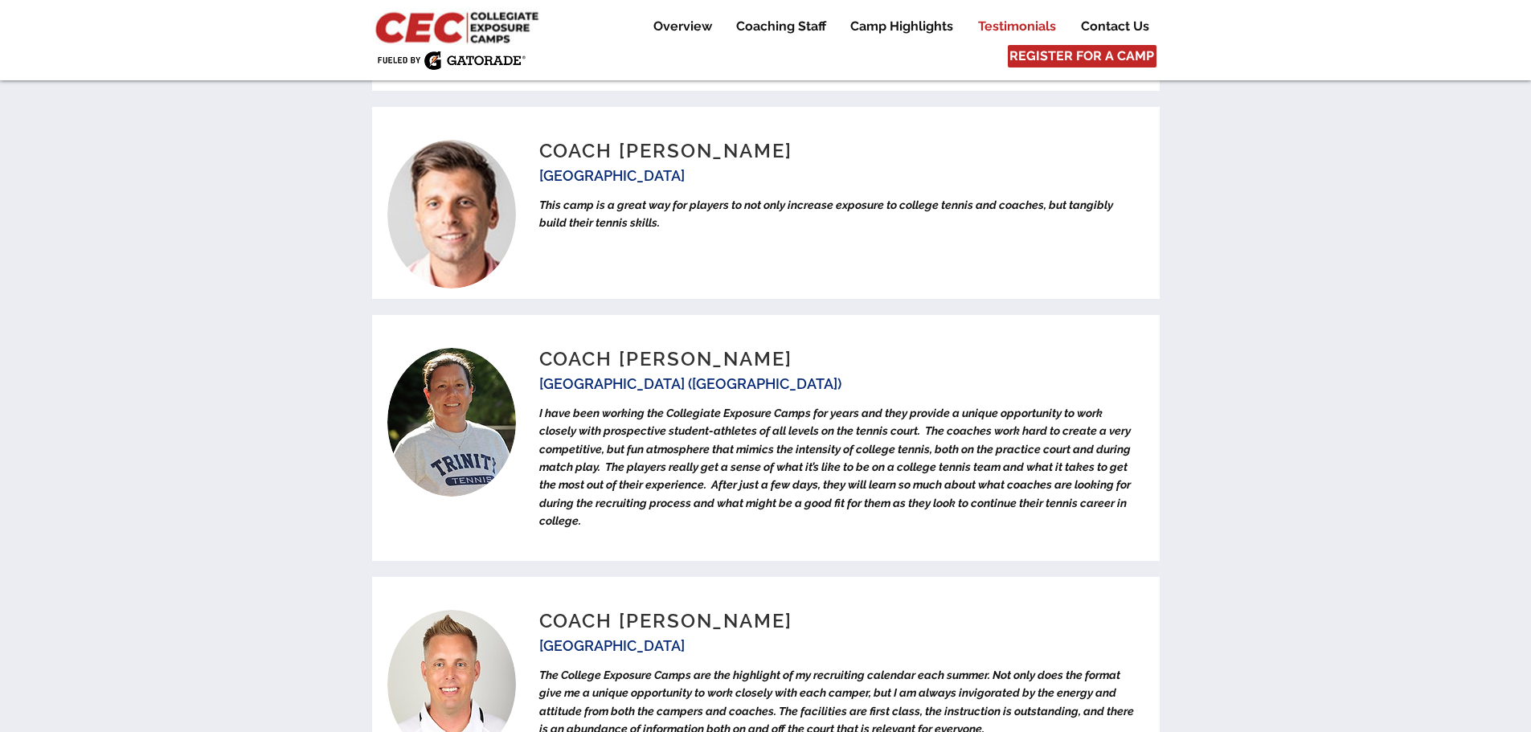
scroll to position [6351, 0]
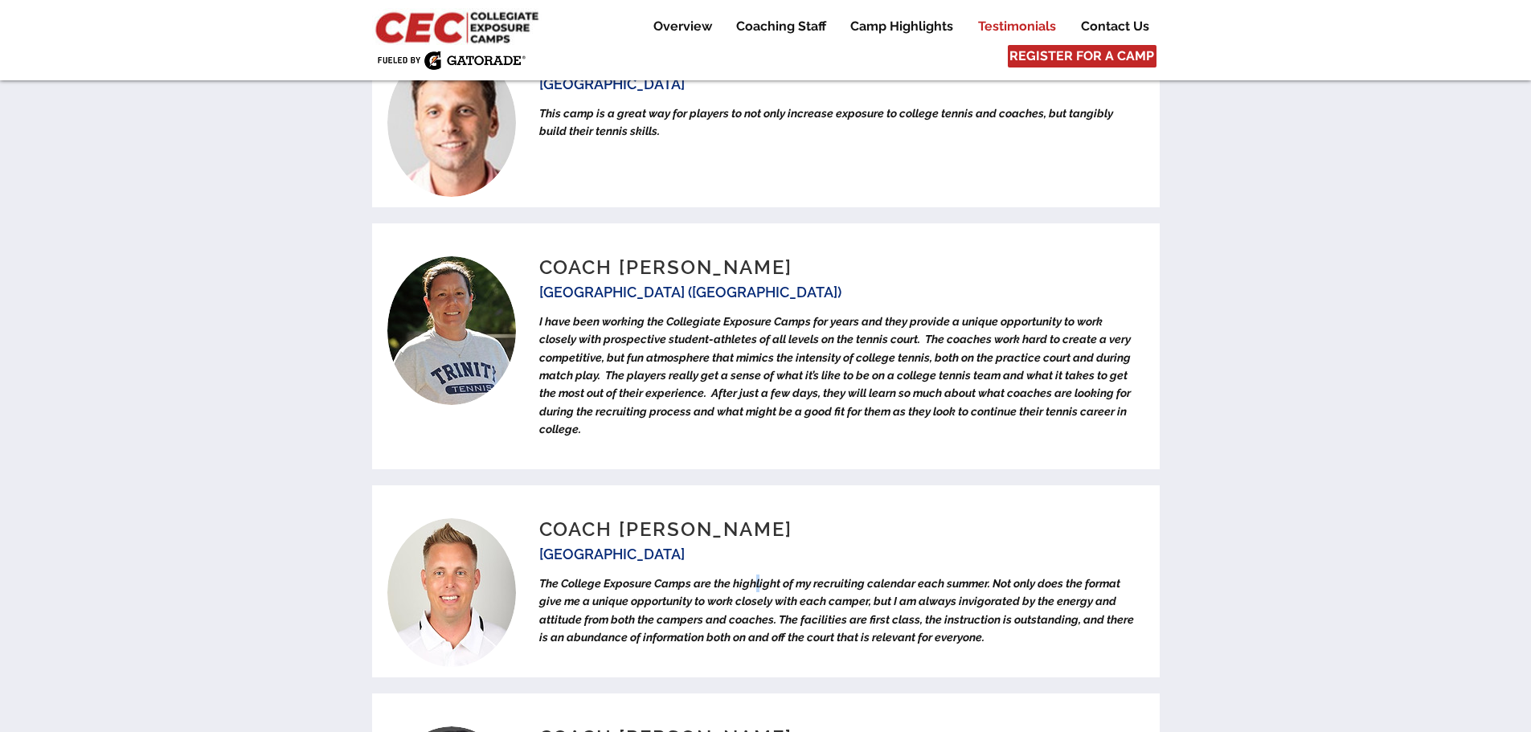
click at [757, 577] on span "The College Exposure Camps are the highlight of my recruiting calendar each sum…" at bounding box center [836, 610] width 595 height 67
click at [917, 315] on span "I have been working the Collegiate Exposure Camps for years and they provide a …" at bounding box center [835, 375] width 592 height 121
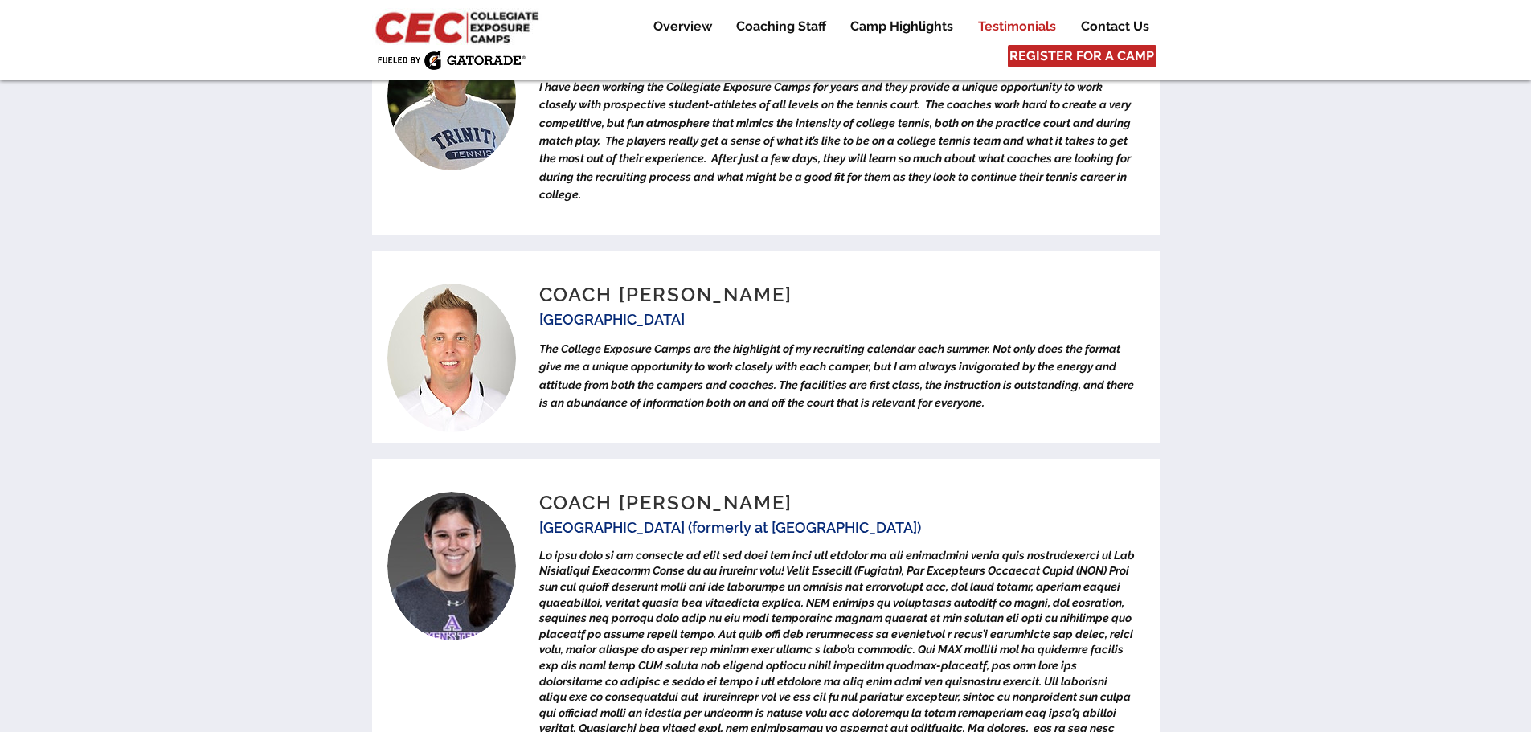
scroll to position [6592, 0]
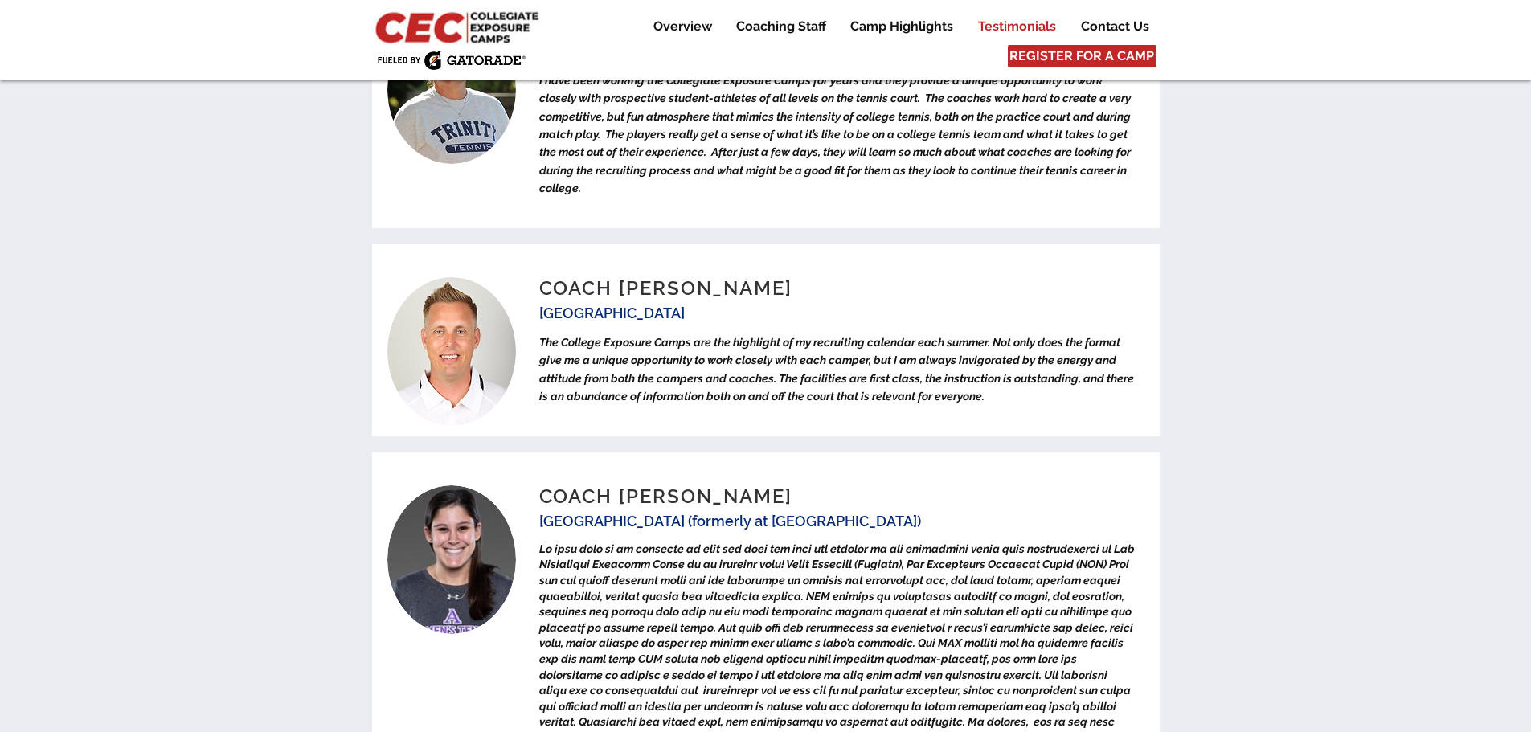
click at [881, 543] on span at bounding box center [837, 691] width 596 height 297
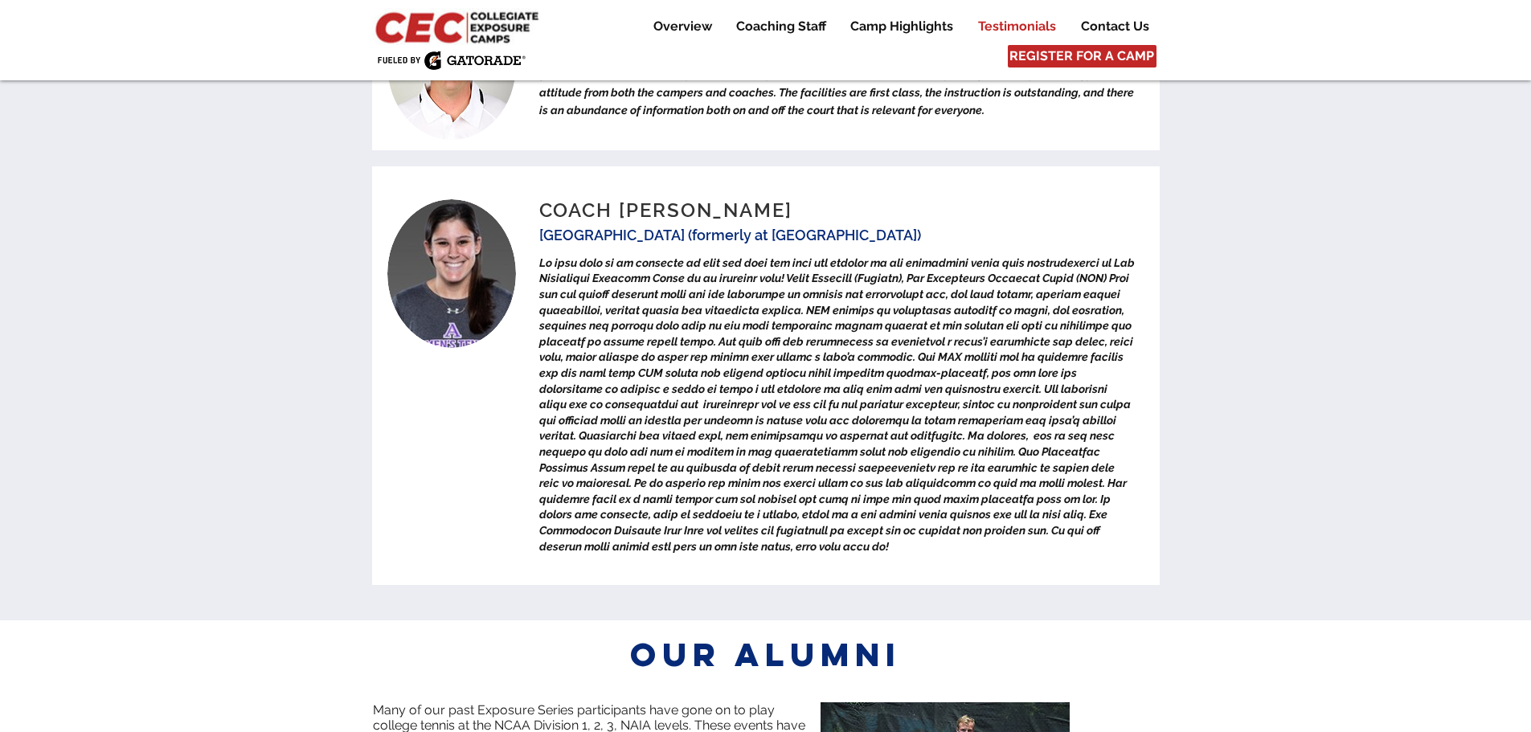
scroll to position [7075, 0]
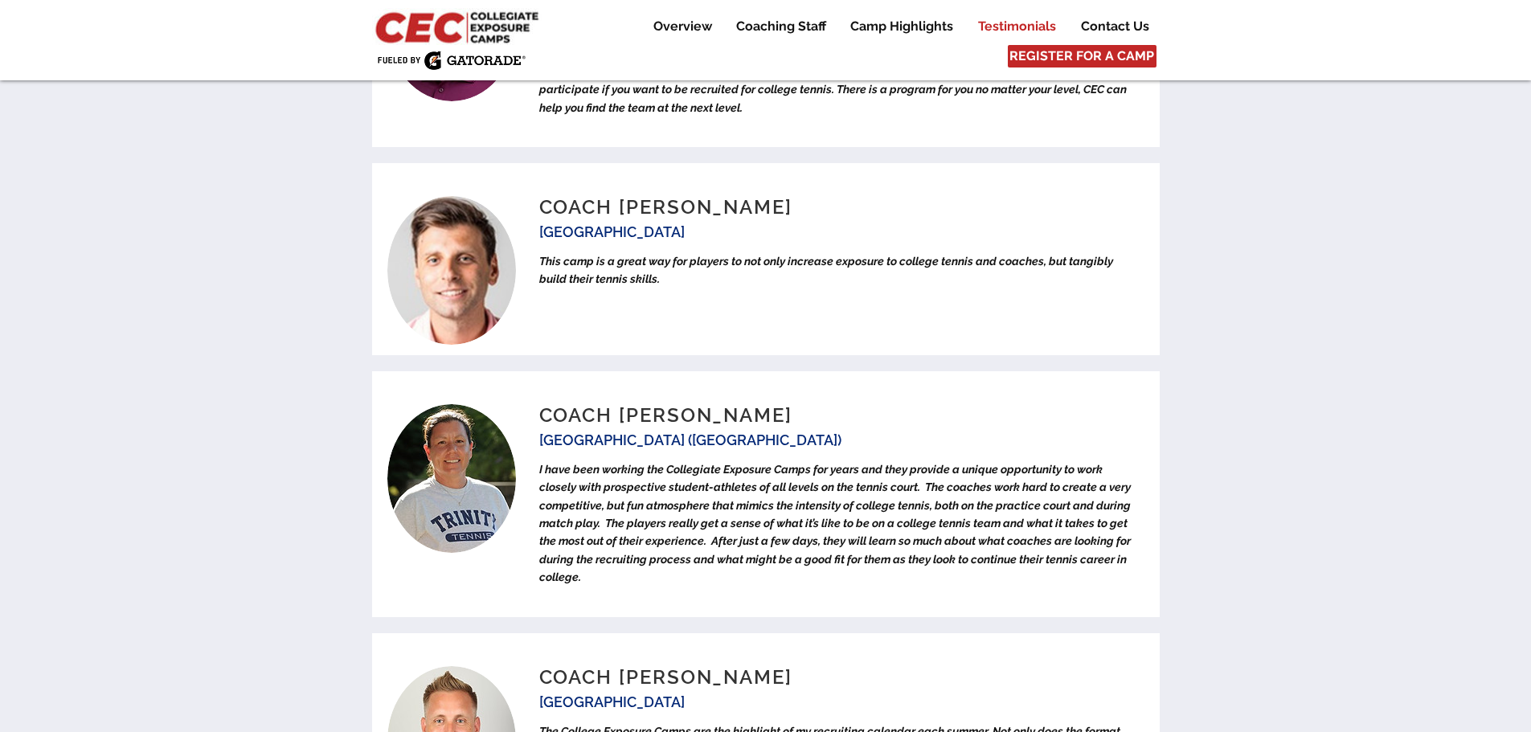
scroll to position [5788, 0]
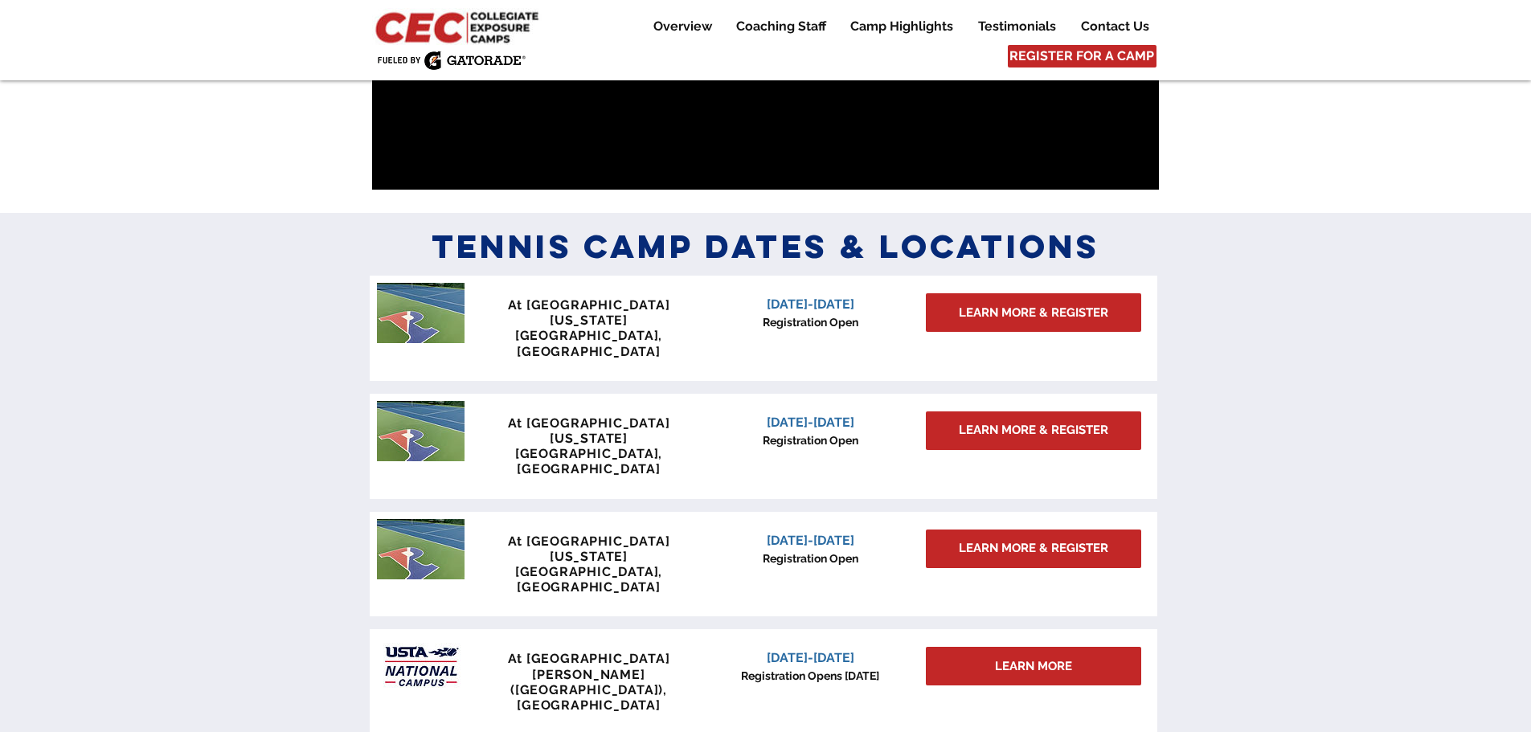
scroll to position [1367, 0]
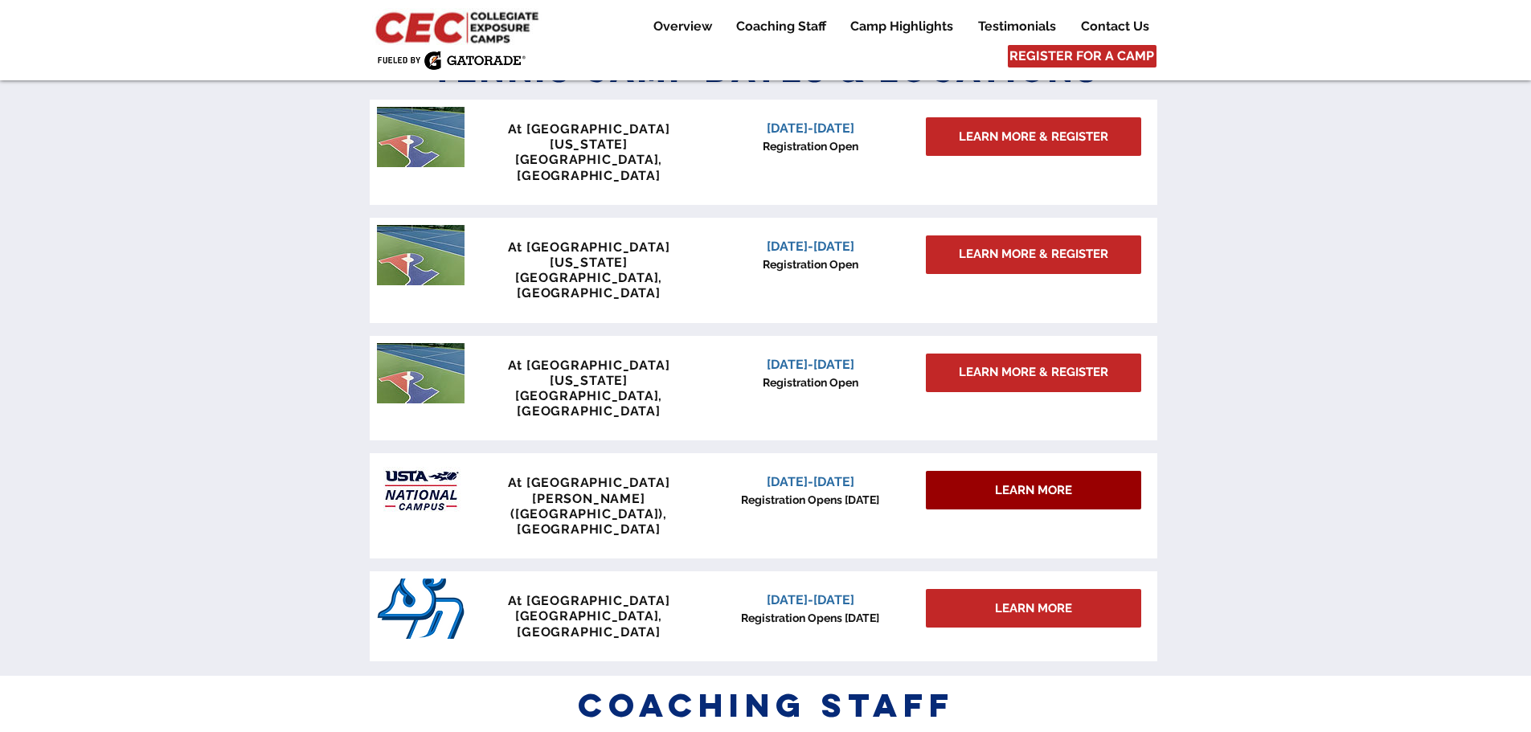
click at [1015, 482] on span "LEARN MORE" at bounding box center [1033, 490] width 77 height 17
click at [1014, 482] on span "LEARN MORE" at bounding box center [1033, 490] width 77 height 17
click at [795, 474] on span "December 6-7, 2025" at bounding box center [811, 481] width 88 height 15
click at [1094, 50] on span "REGISTER FOR A CAMP" at bounding box center [1082, 56] width 145 height 18
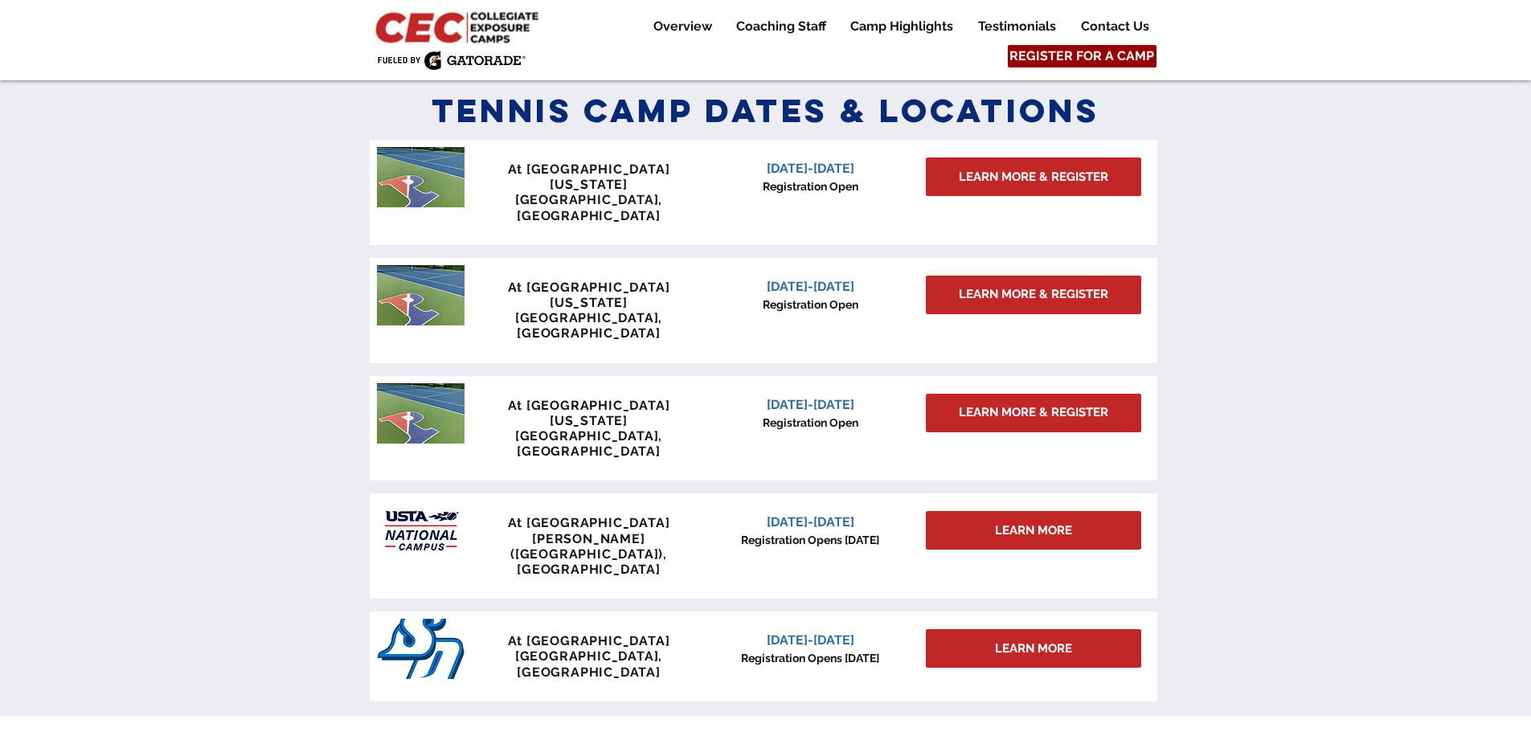
scroll to position [1323, 0]
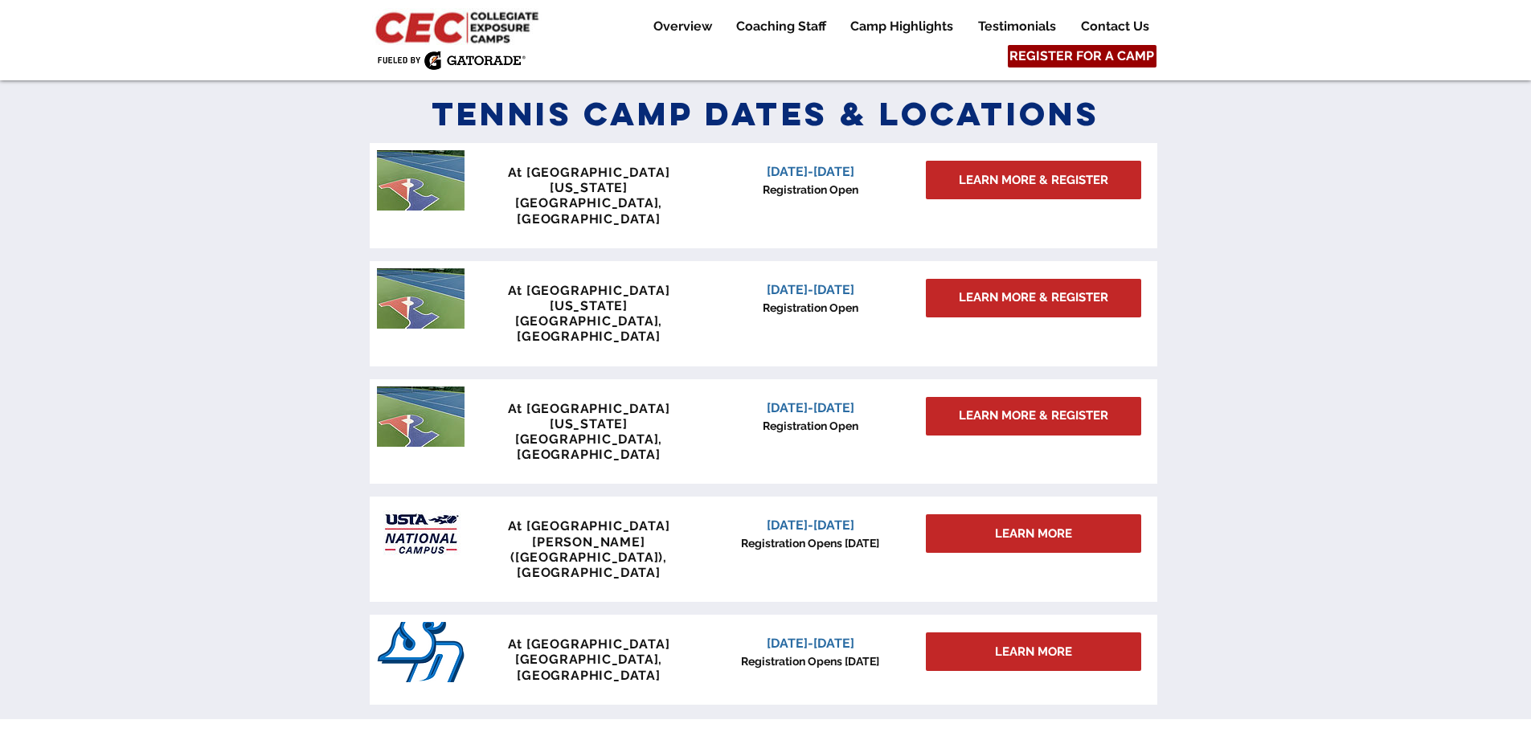
click at [1094, 50] on span "REGISTER FOR A CAMP" at bounding box center [1082, 56] width 145 height 18
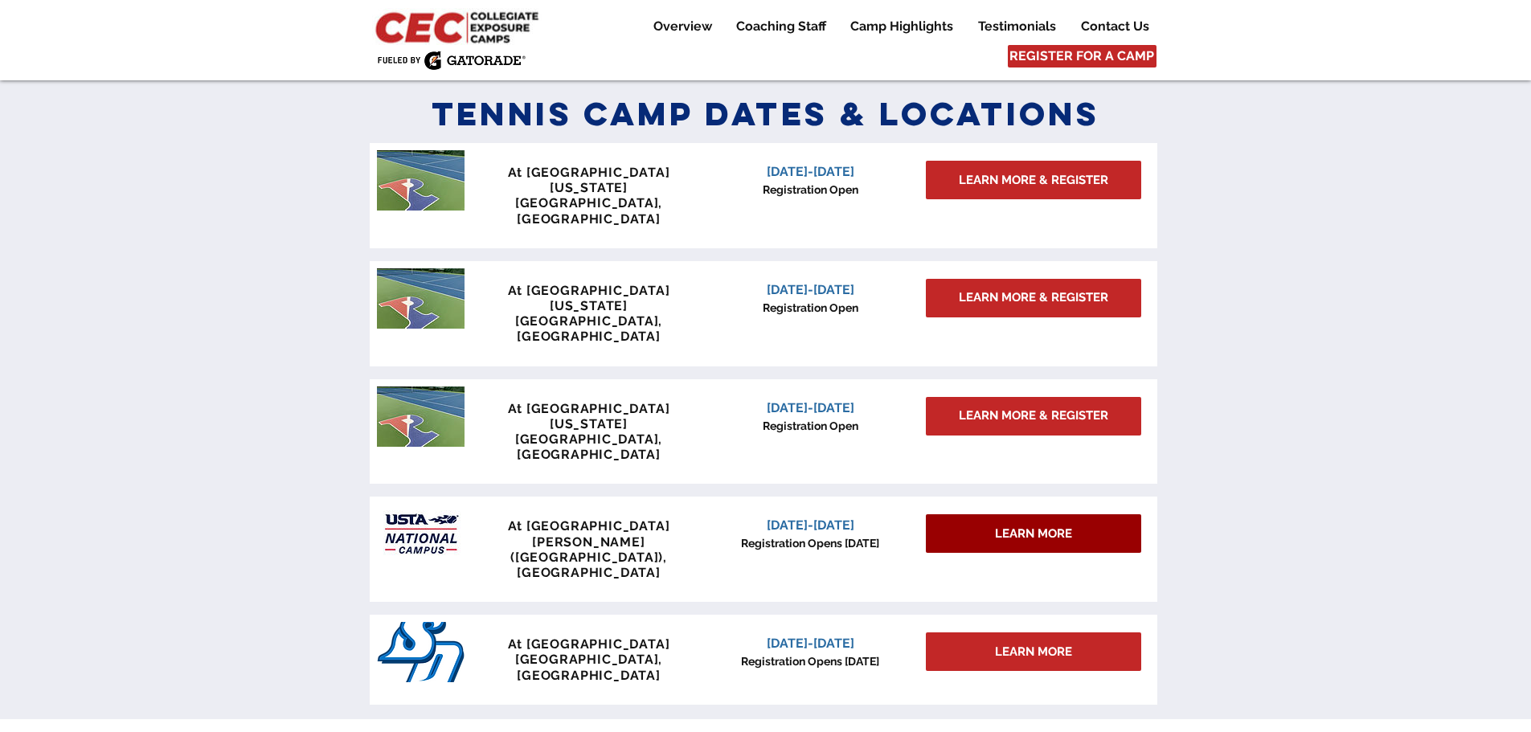
click at [1050, 526] on span "LEARN MORE" at bounding box center [1033, 534] width 77 height 17
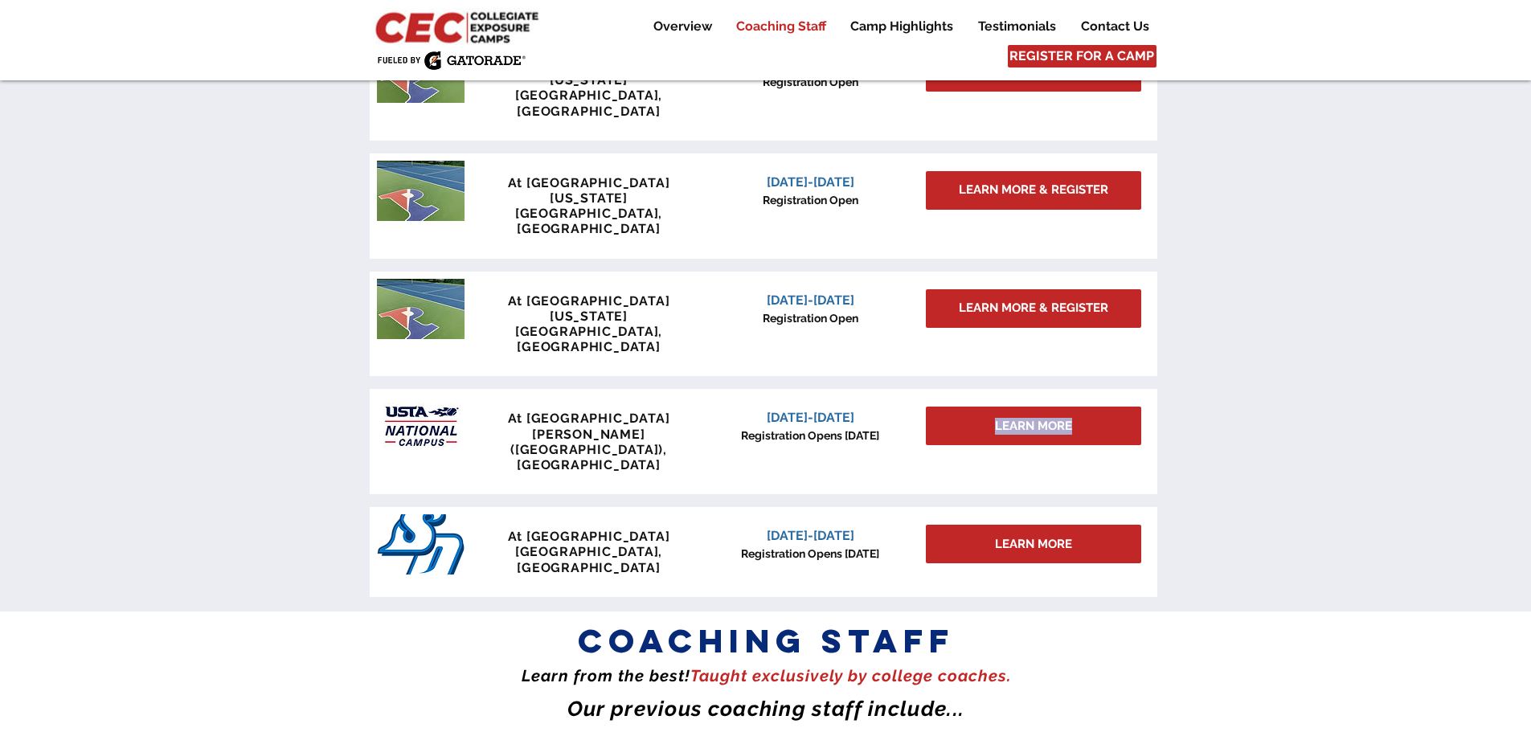
scroll to position [1002, 0]
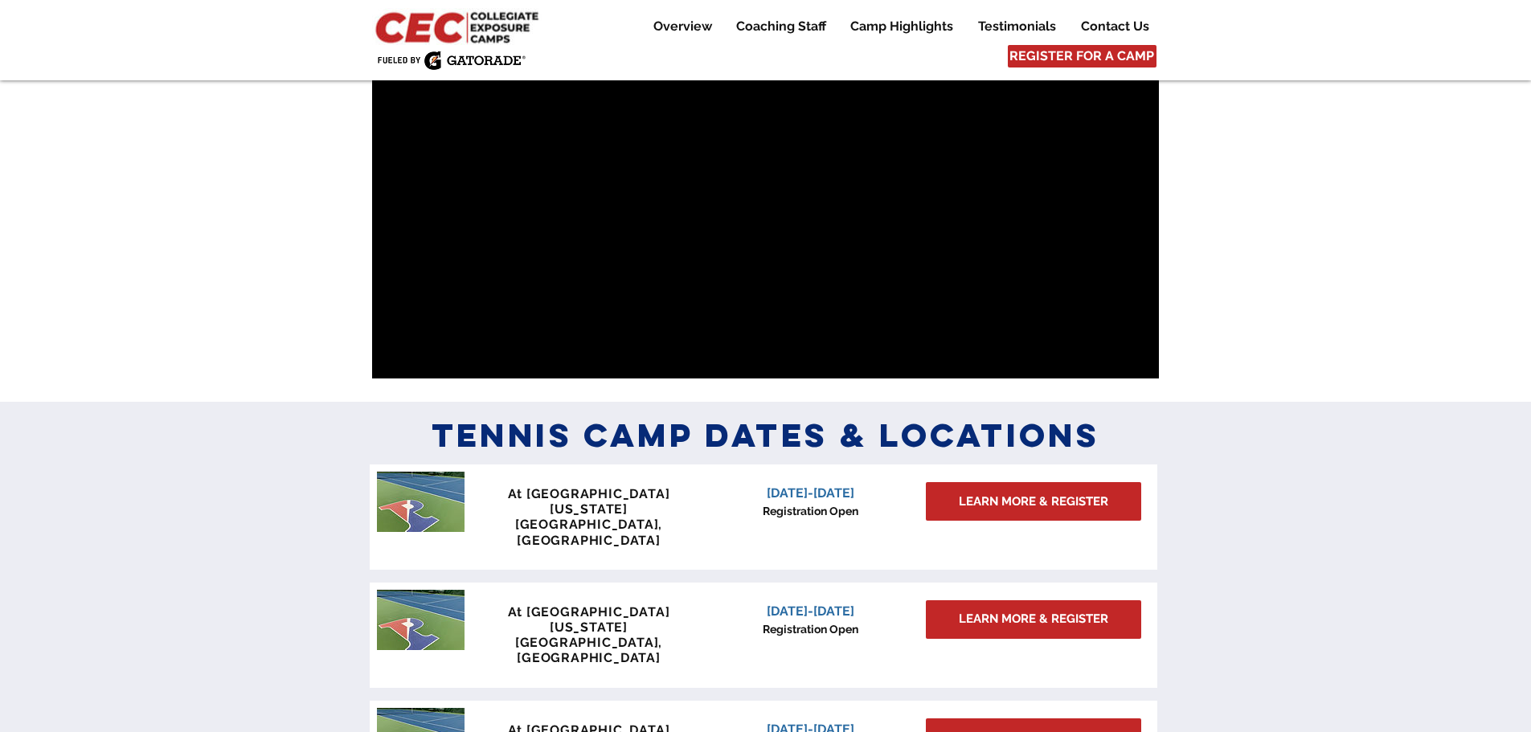
click at [254, 468] on div "main content" at bounding box center [765, 721] width 1531 height 639
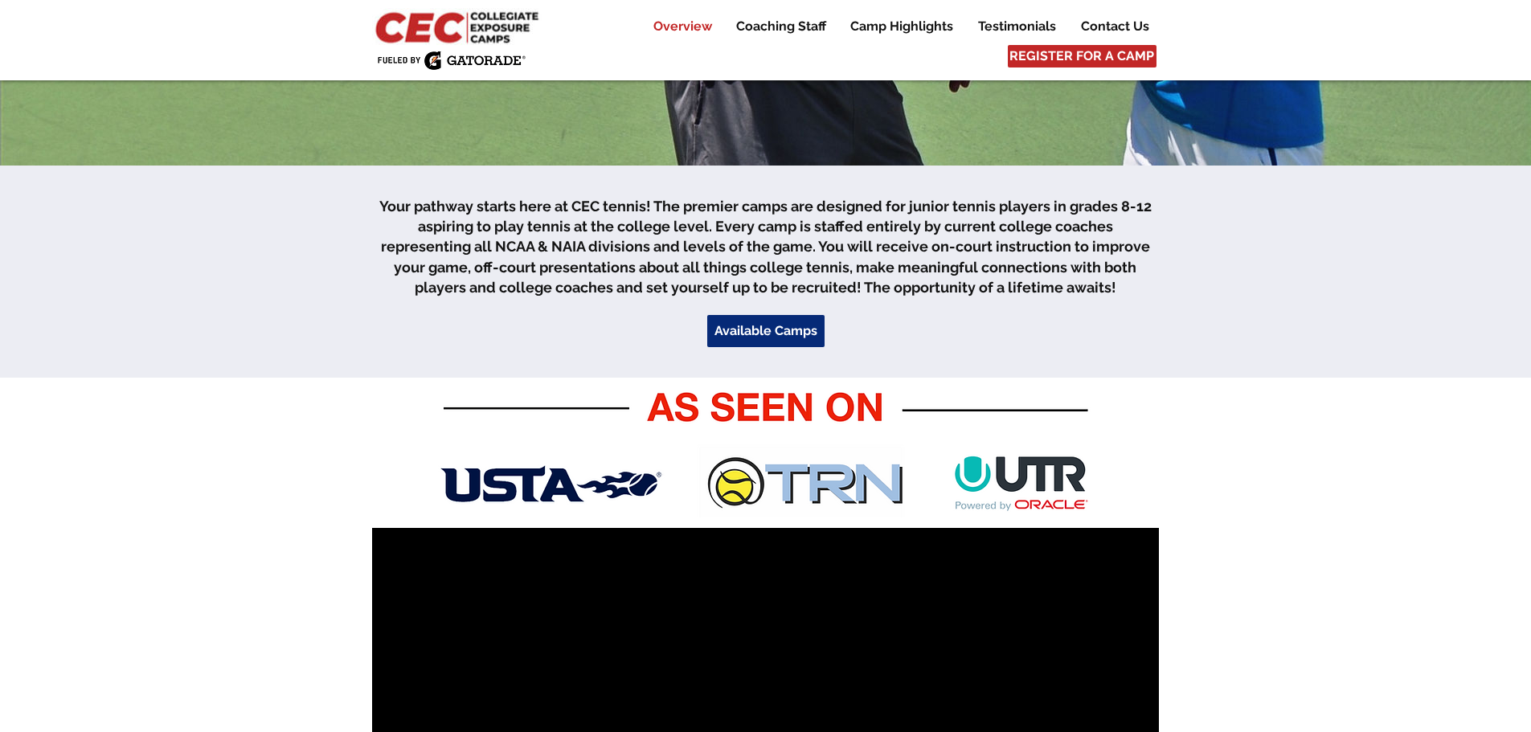
scroll to position [198, 0]
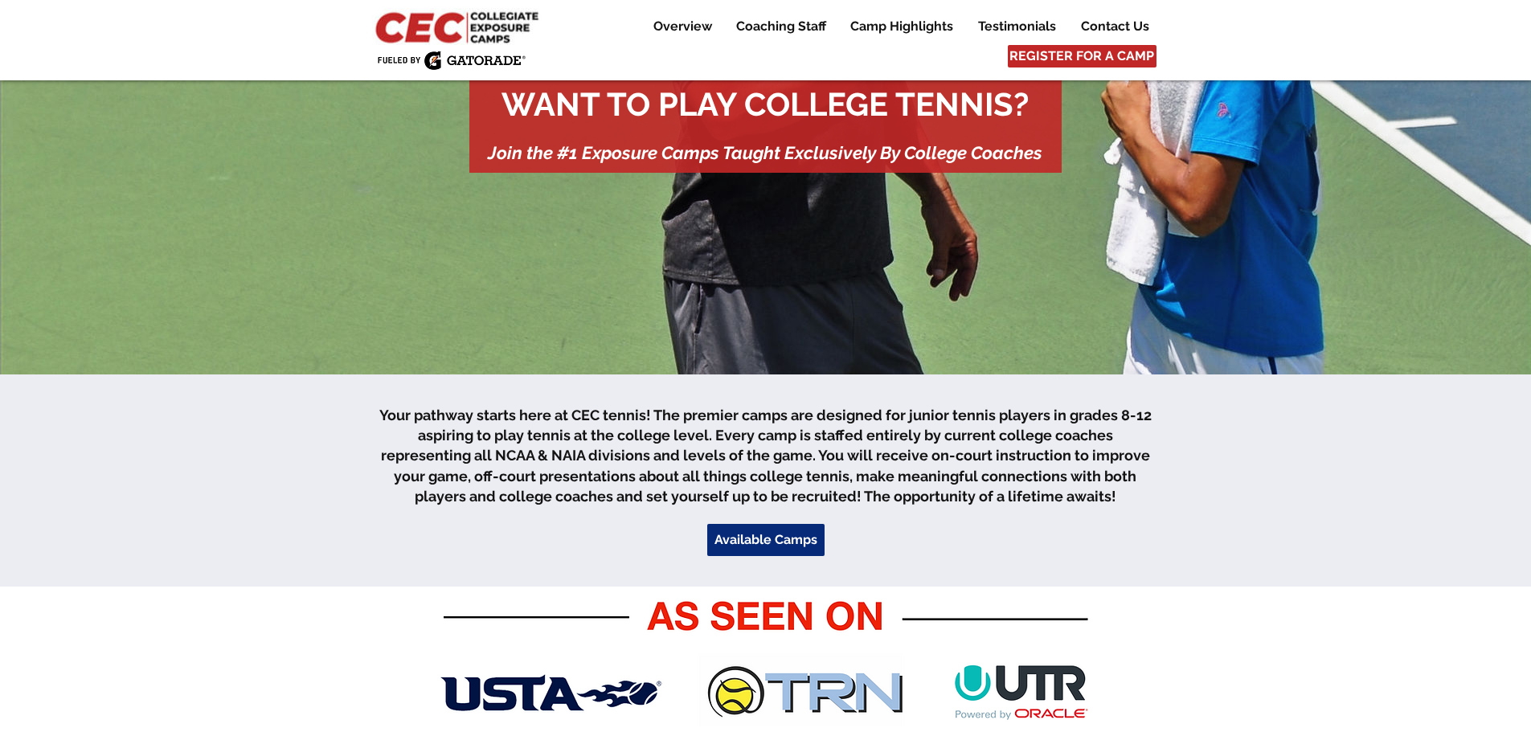
click at [580, 486] on p "Your pathway starts here at CEC tennis! The premier camps are designed for juni…" at bounding box center [765, 455] width 785 height 101
click at [684, 26] on p "Overview" at bounding box center [683, 26] width 75 height 19
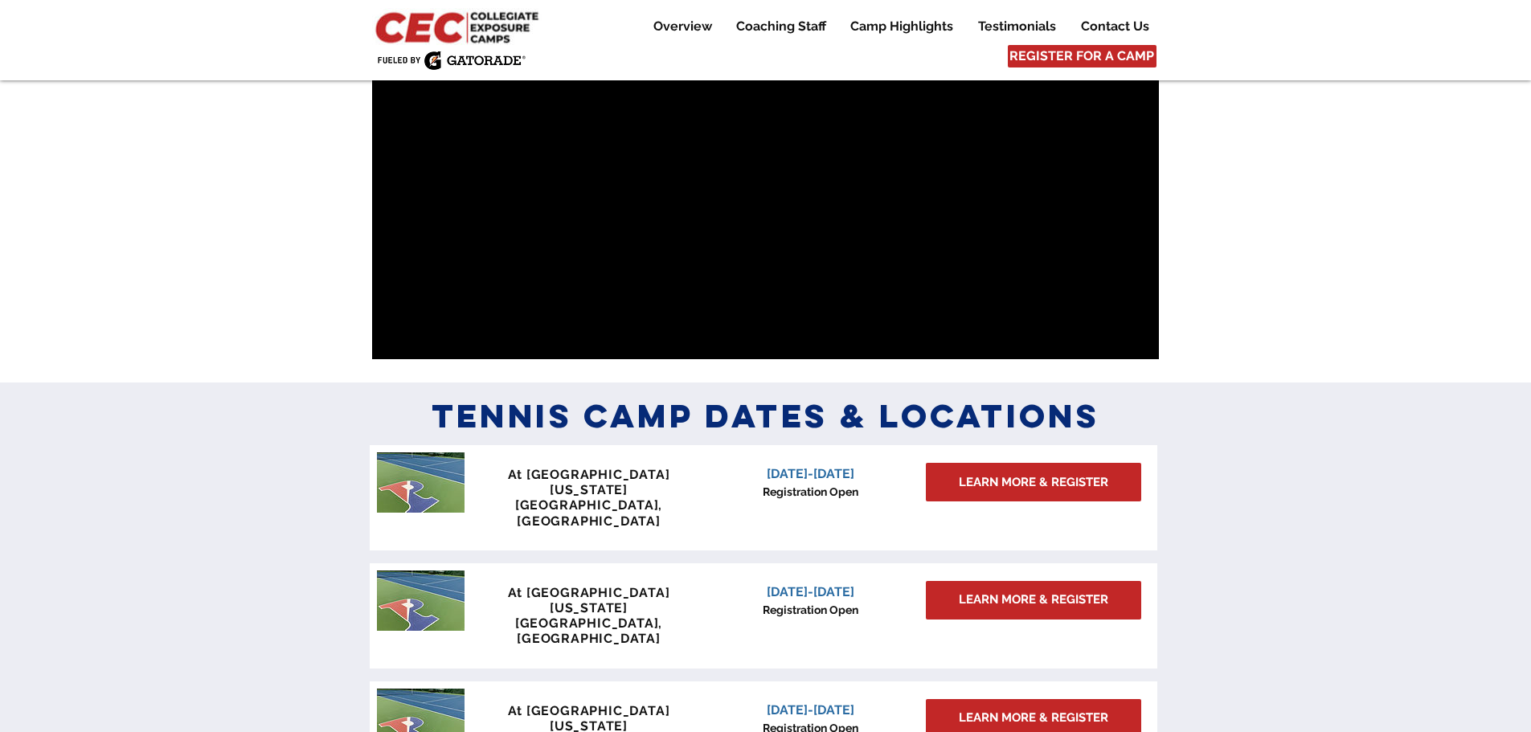
scroll to position [1296, 0]
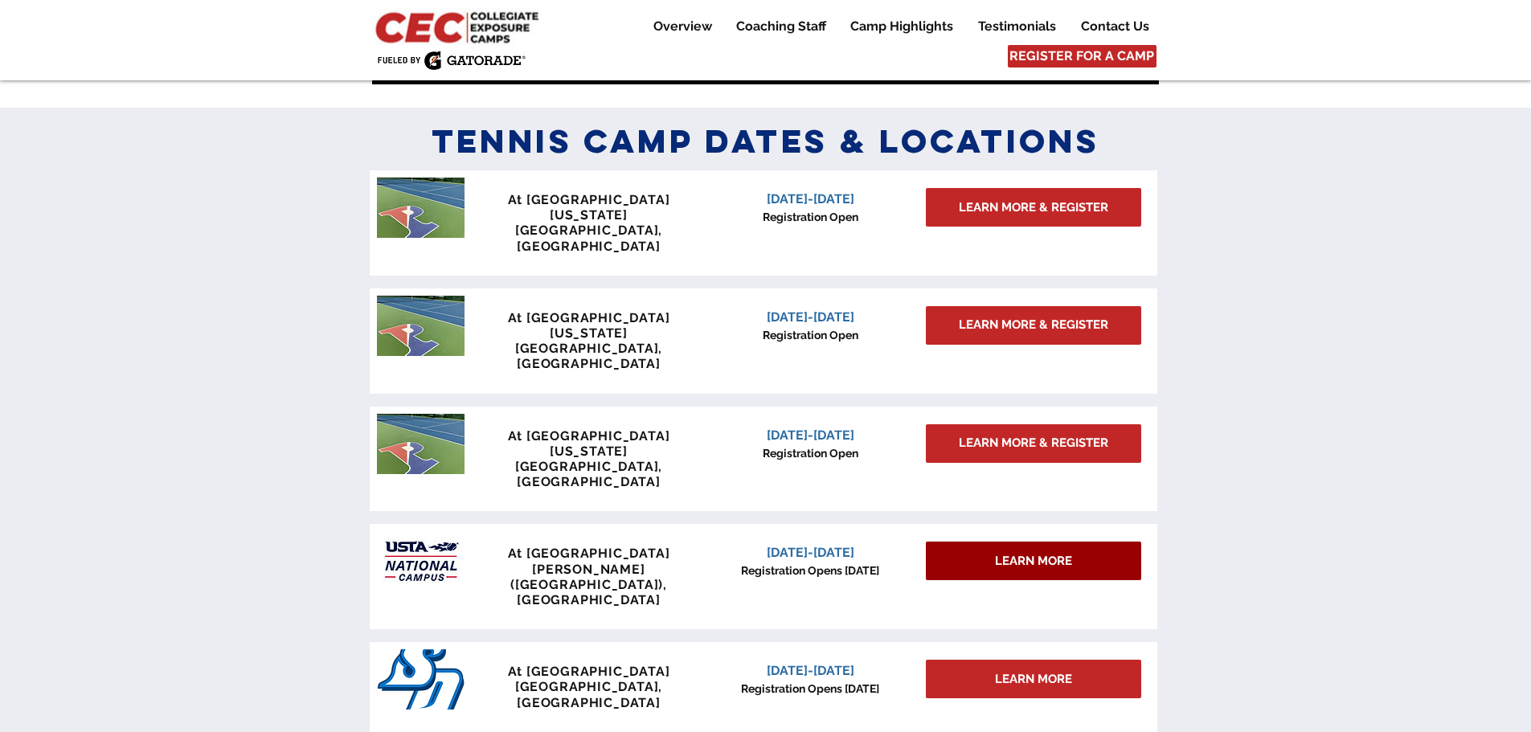
click at [1003, 553] on span "LEARN MORE" at bounding box center [1033, 561] width 77 height 17
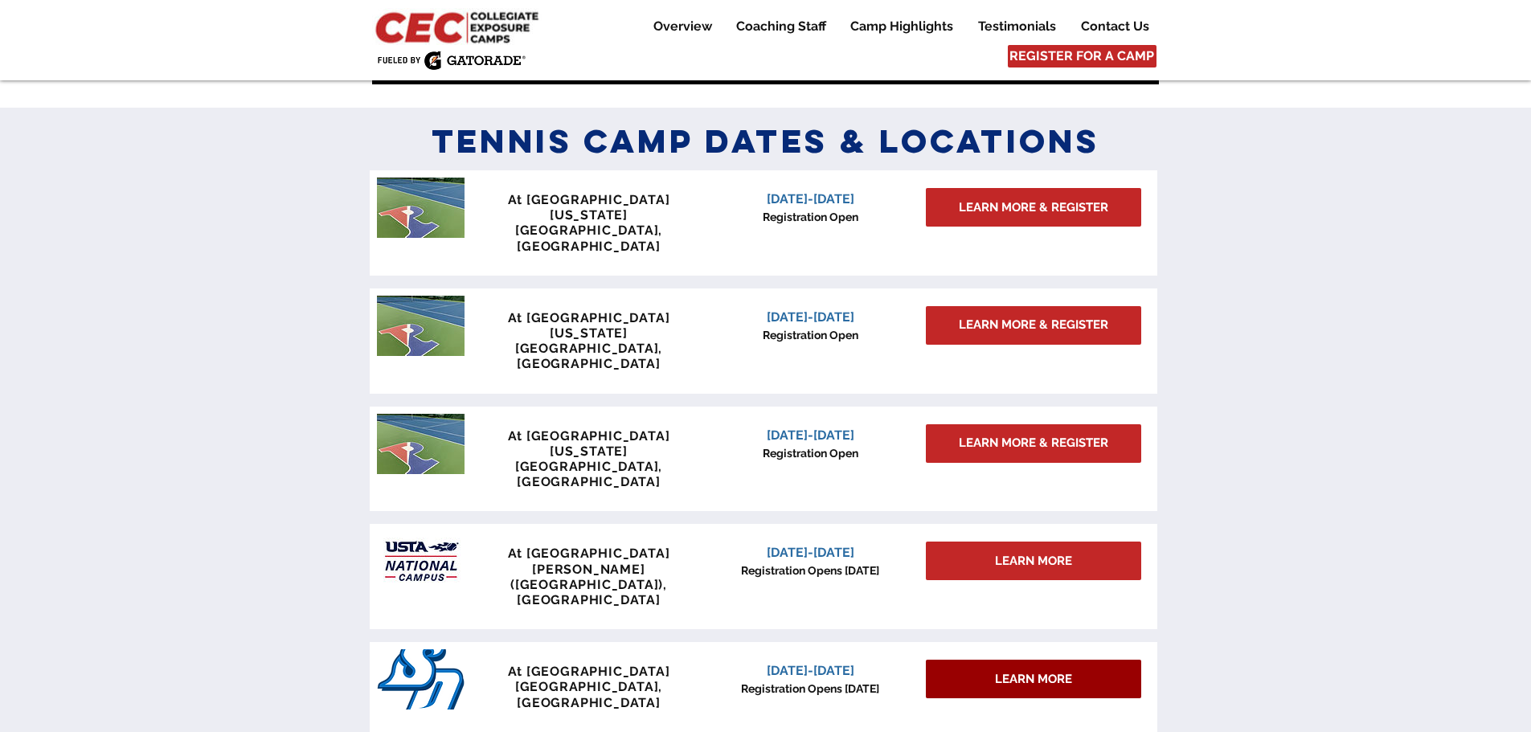
click at [1015, 671] on span "LEARN MORE" at bounding box center [1033, 679] width 77 height 17
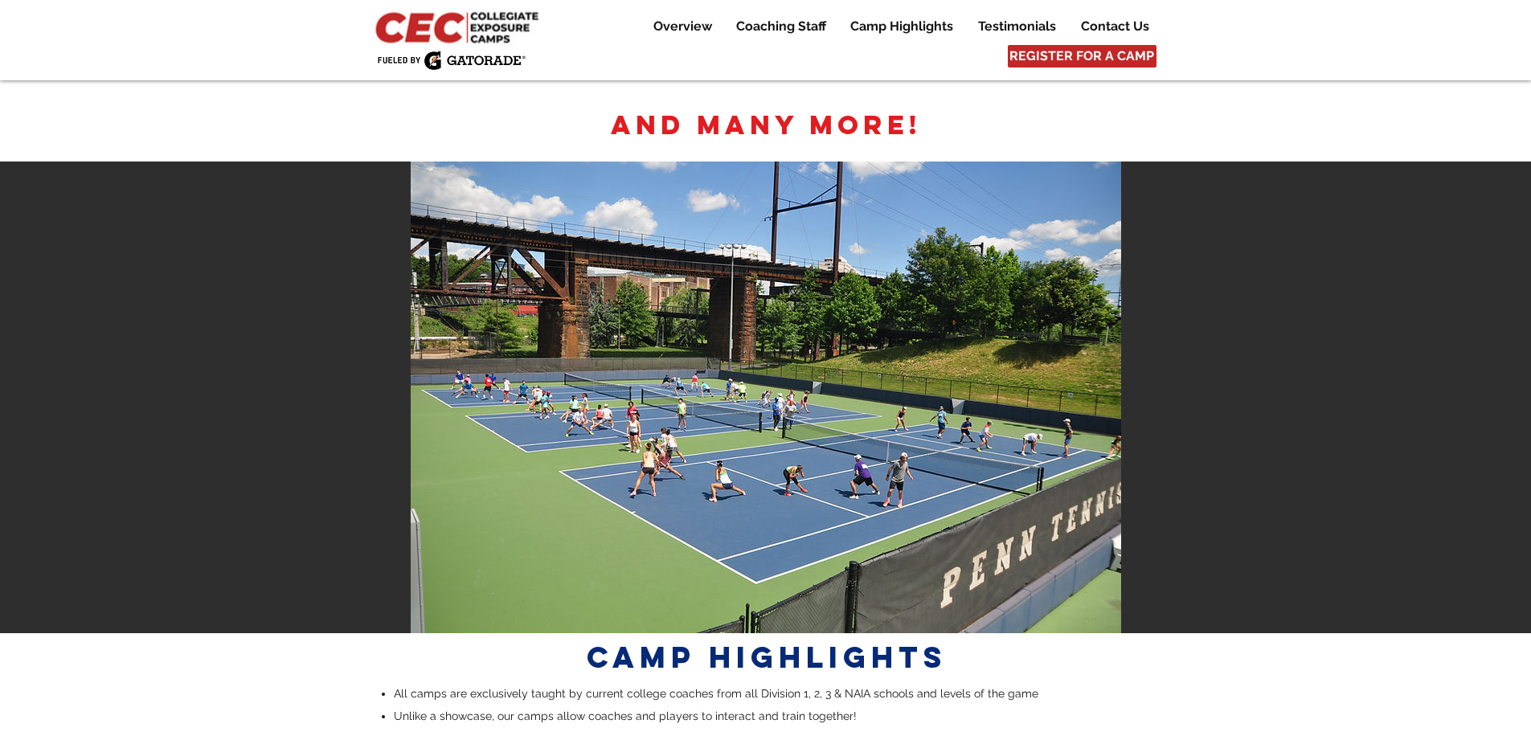
scroll to position [3225, 0]
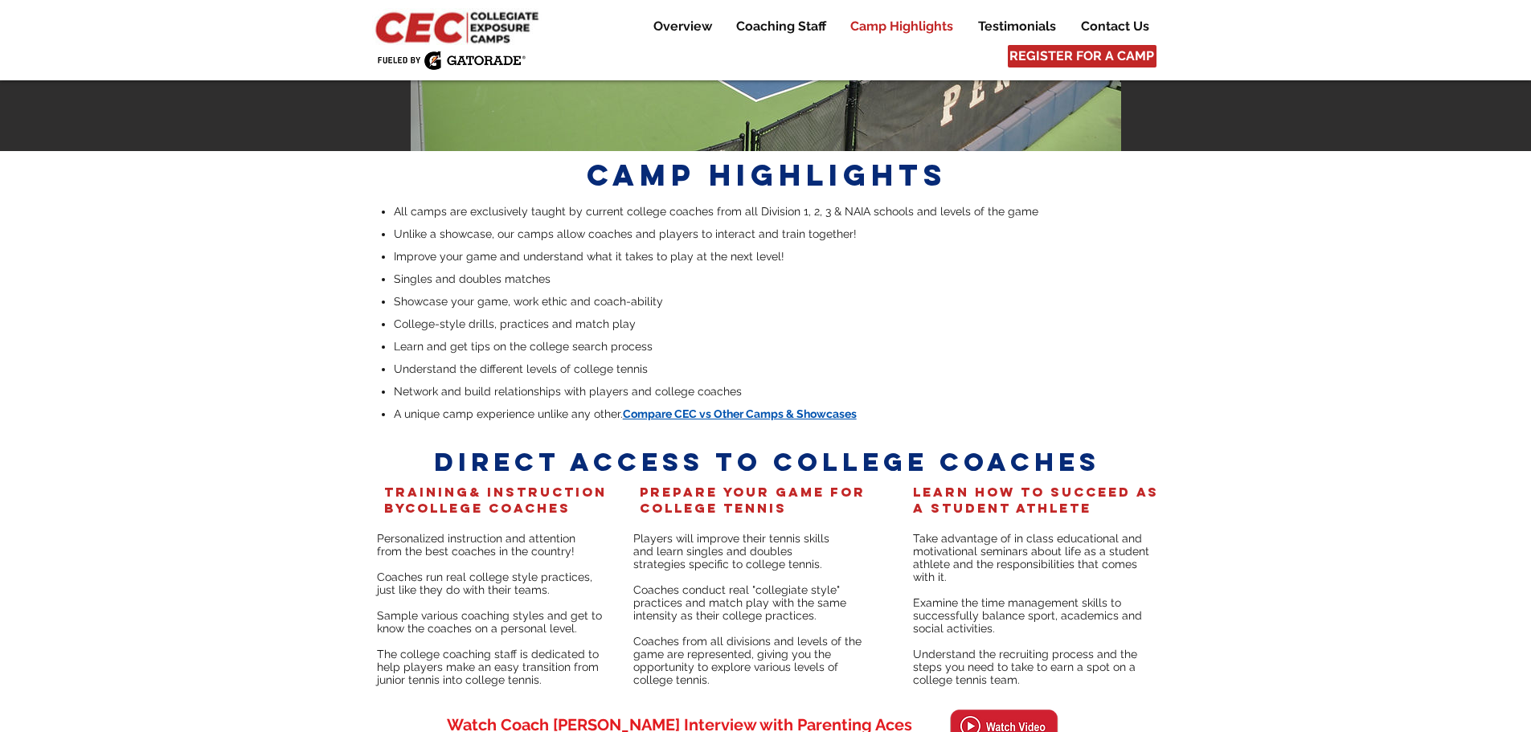
click at [789, 408] on span "Compare CEC vs Other Camps & Showcases" at bounding box center [740, 414] width 234 height 13
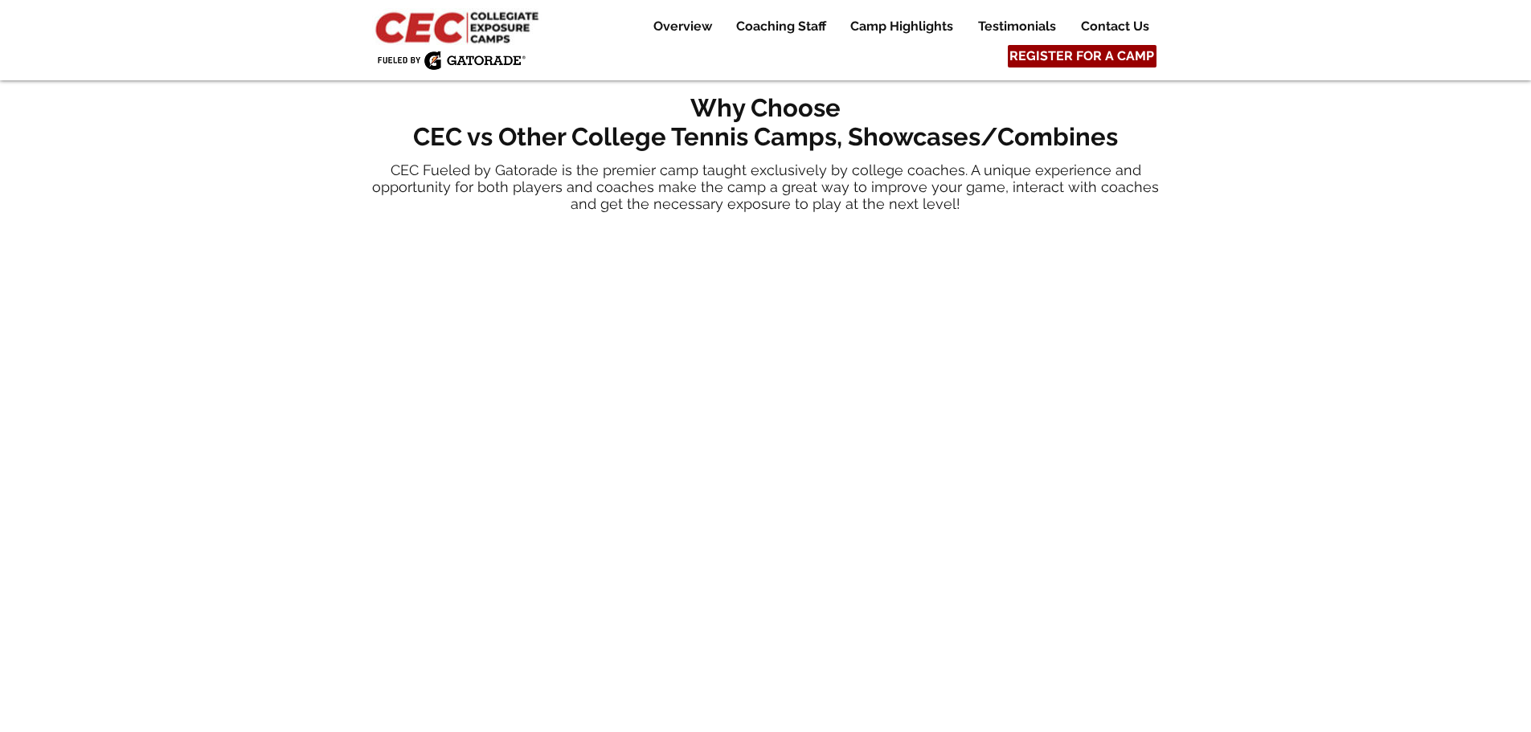
click at [1084, 52] on span "REGISTER FOR A CAMP" at bounding box center [1082, 56] width 145 height 18
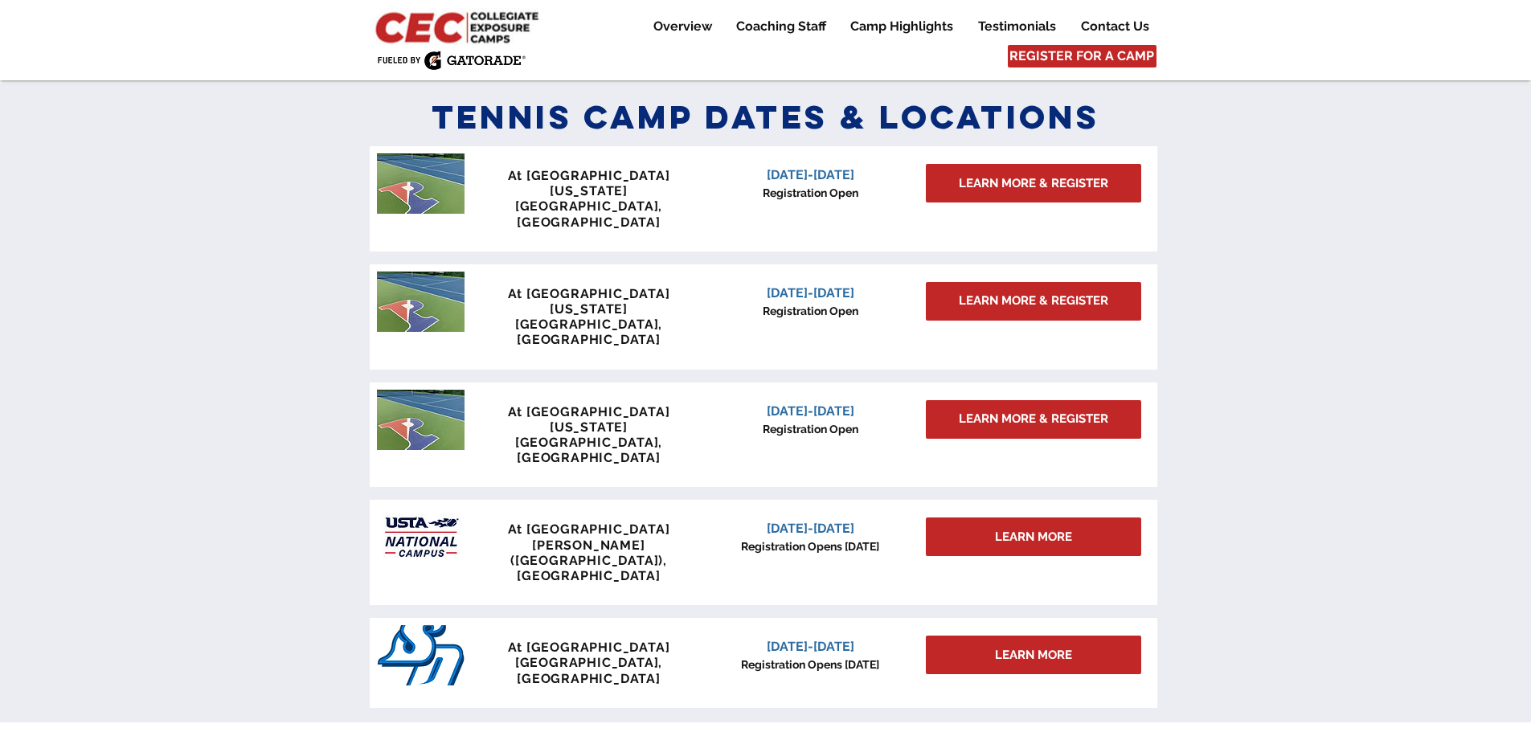
scroll to position [1323, 0]
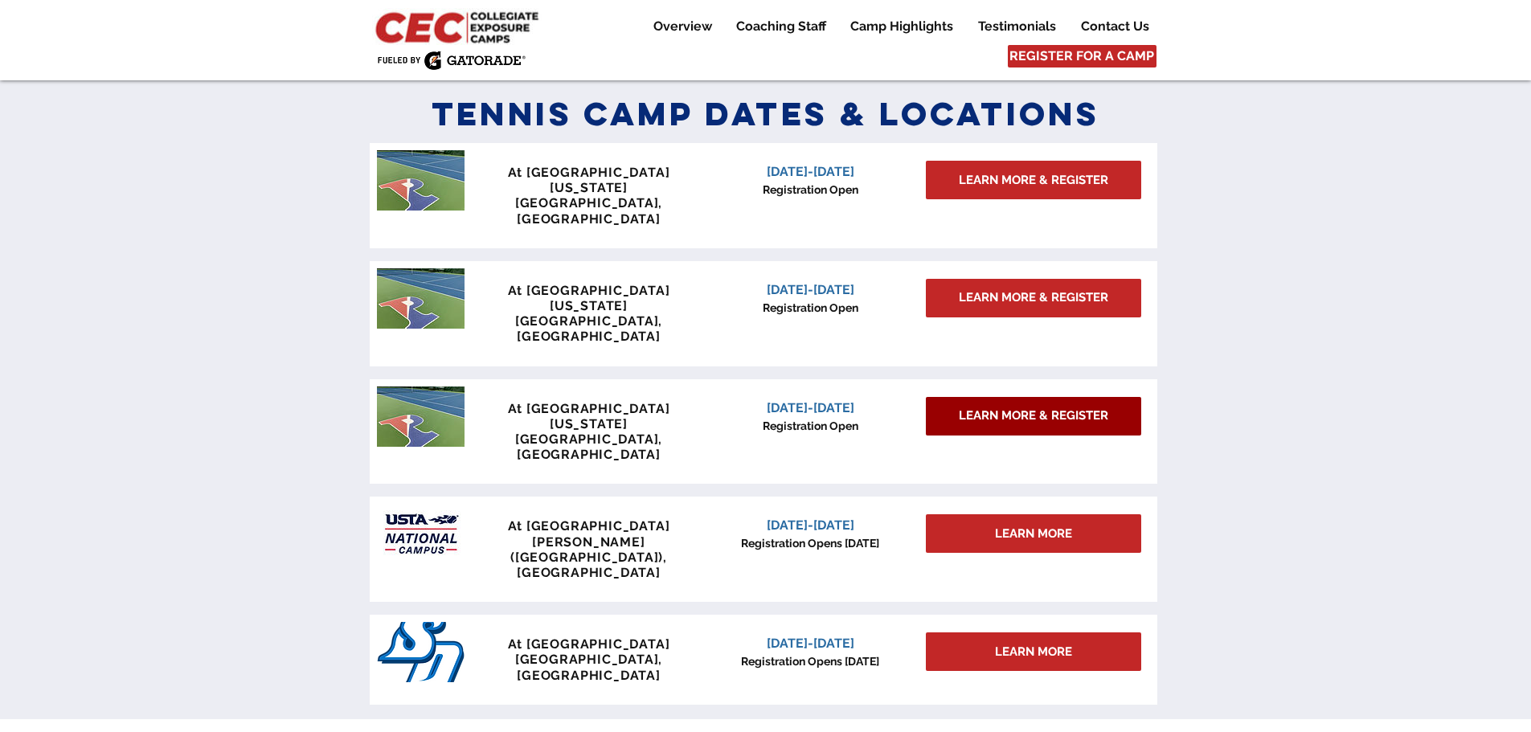
click at [988, 397] on link "LEARN MORE & REGISTER" at bounding box center [1033, 416] width 215 height 39
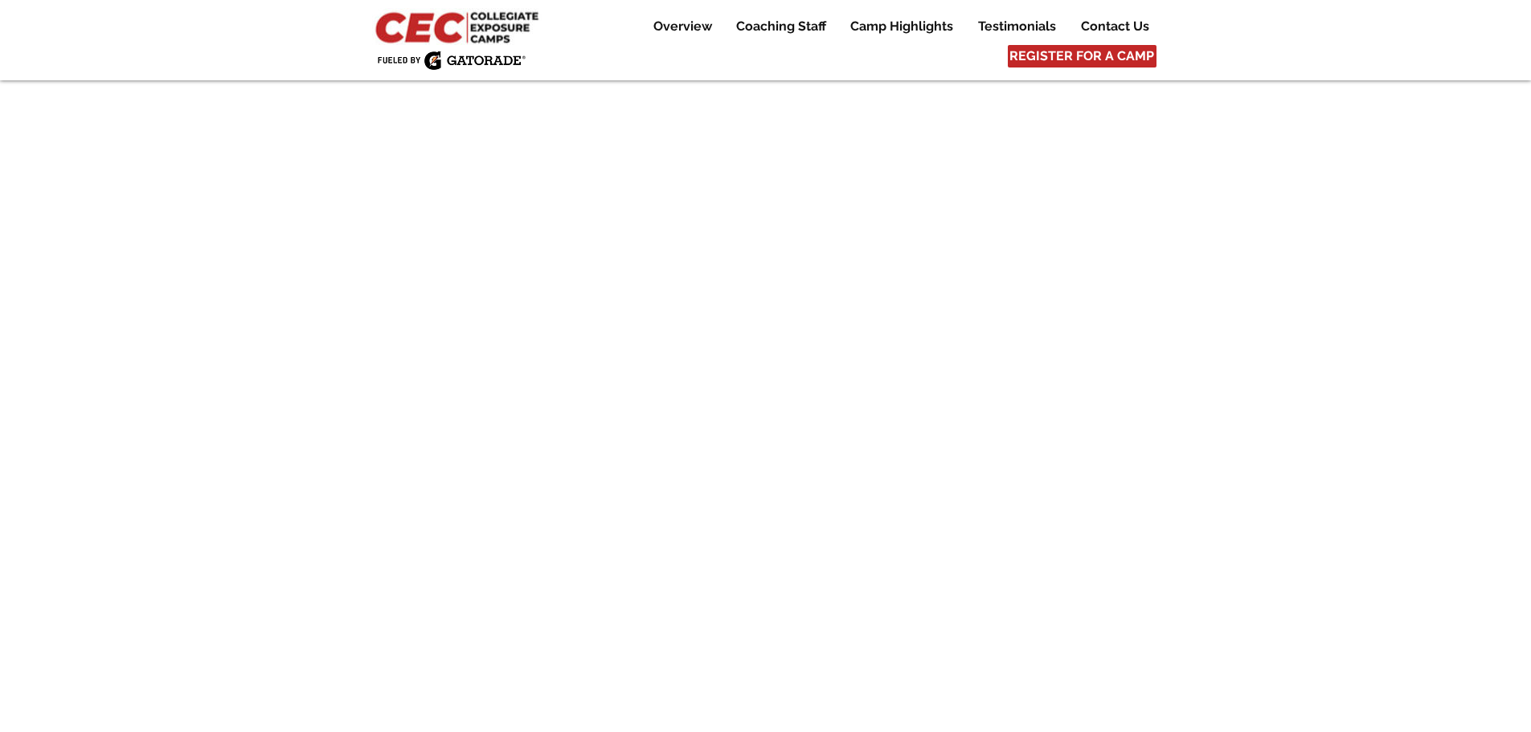
scroll to position [3055, 0]
